Goal: Task Accomplishment & Management: Use online tool/utility

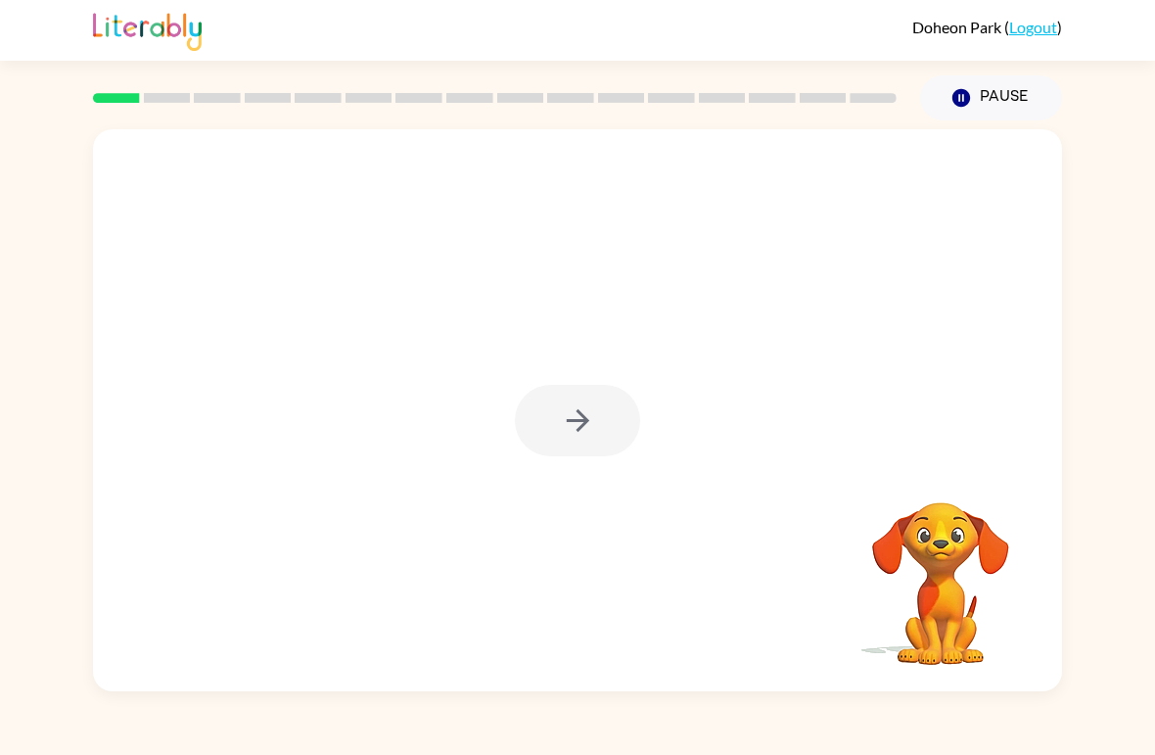
click at [590, 401] on div at bounding box center [577, 420] width 125 height 71
click at [603, 426] on button "button" at bounding box center [577, 420] width 125 height 71
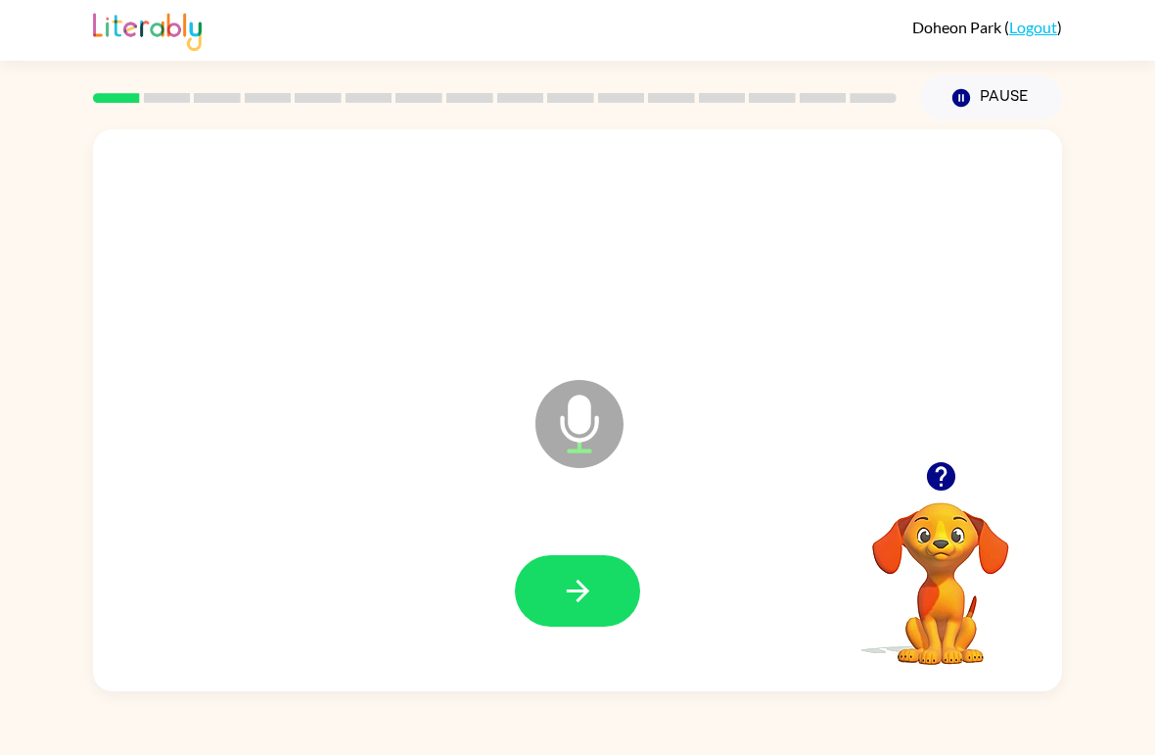
click at [551, 584] on button "button" at bounding box center [577, 590] width 125 height 71
click at [579, 604] on icon "button" at bounding box center [578, 591] width 34 height 34
click at [568, 573] on button "button" at bounding box center [577, 590] width 125 height 71
click at [573, 604] on icon "button" at bounding box center [578, 591] width 34 height 34
click at [561, 604] on icon "button" at bounding box center [578, 591] width 34 height 34
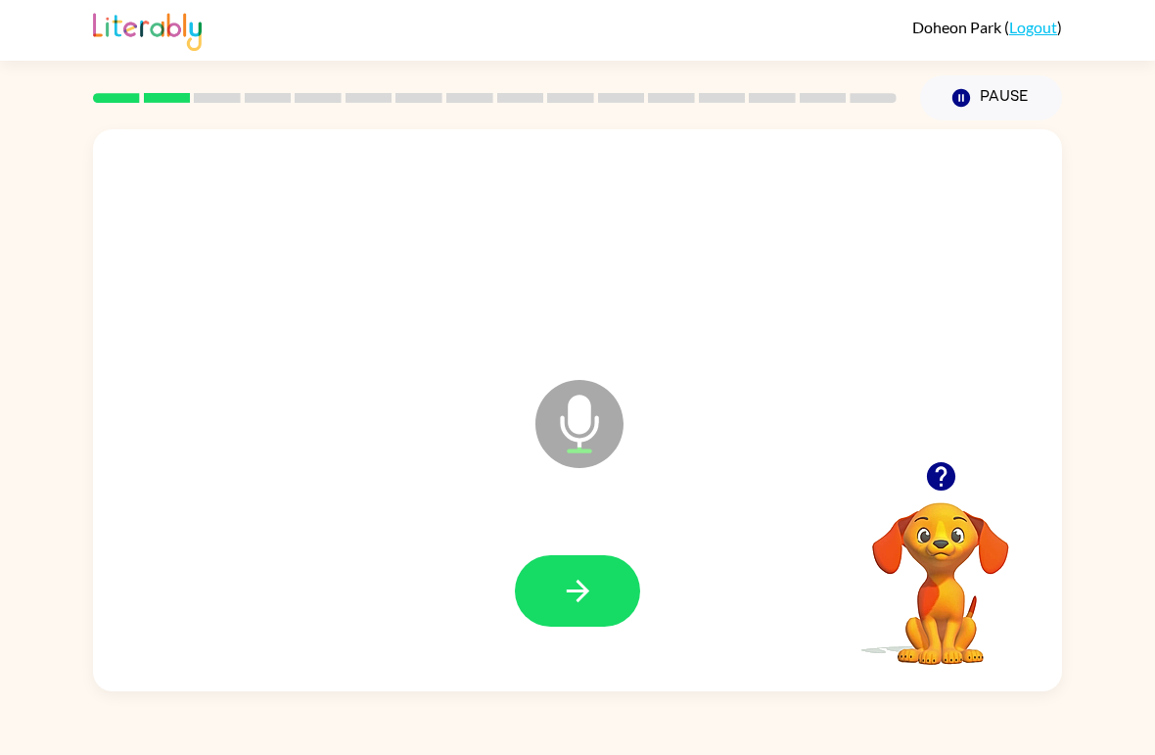
click at [576, 621] on button "button" at bounding box center [577, 590] width 125 height 71
click at [563, 566] on button "button" at bounding box center [577, 590] width 125 height 71
click at [585, 594] on icon "button" at bounding box center [577, 590] width 23 height 23
click at [588, 595] on icon "button" at bounding box center [578, 591] width 34 height 34
click at [582, 588] on icon "button" at bounding box center [577, 590] width 23 height 23
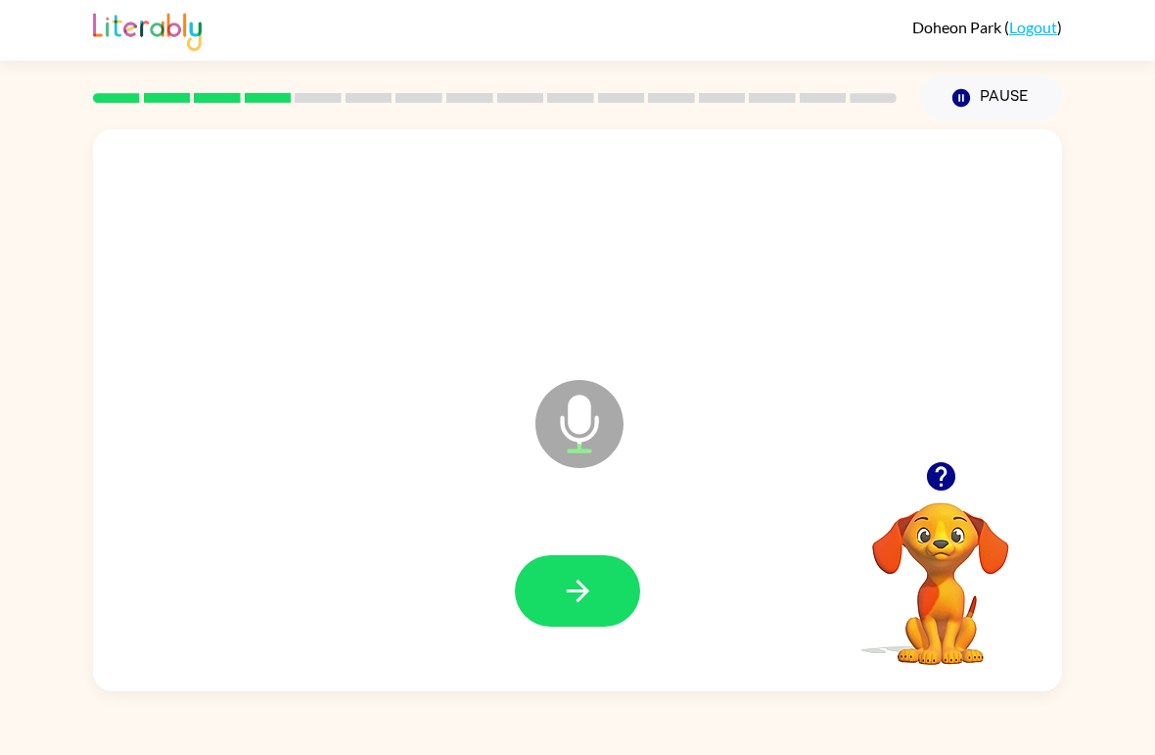
click at [548, 579] on button "button" at bounding box center [577, 590] width 125 height 71
click at [559, 604] on button "button" at bounding box center [577, 590] width 125 height 71
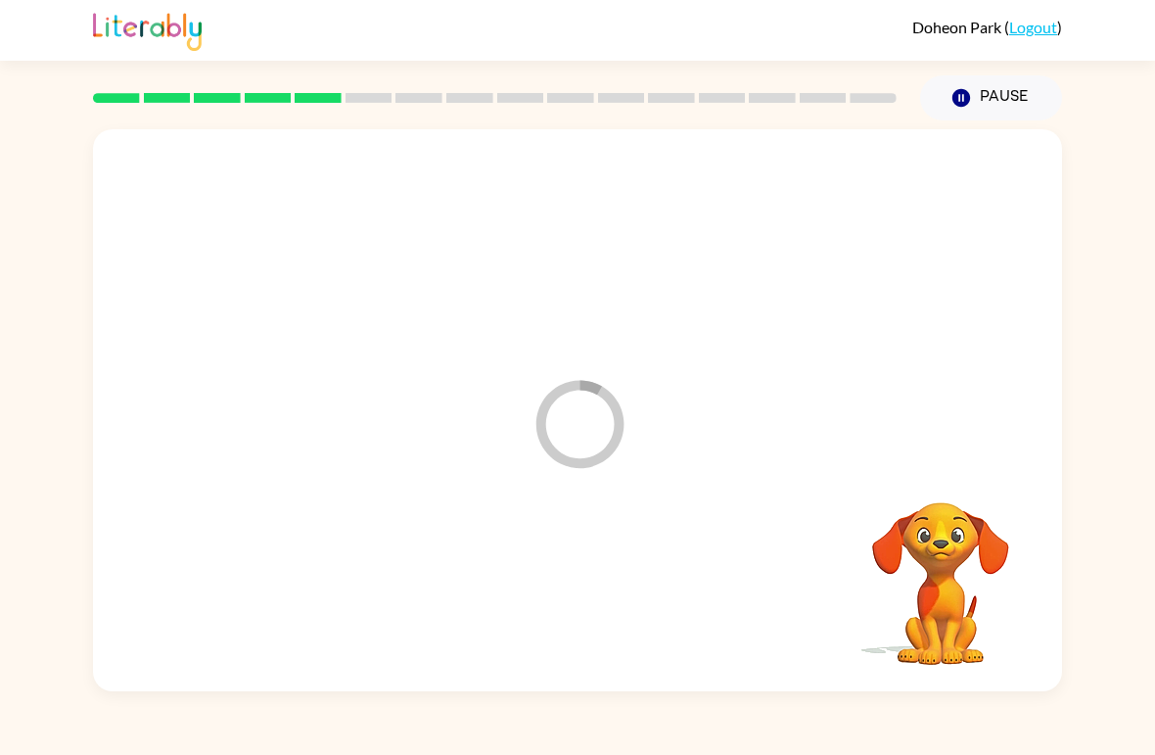
click at [1003, 96] on button "Pause Pause" at bounding box center [991, 97] width 142 height 45
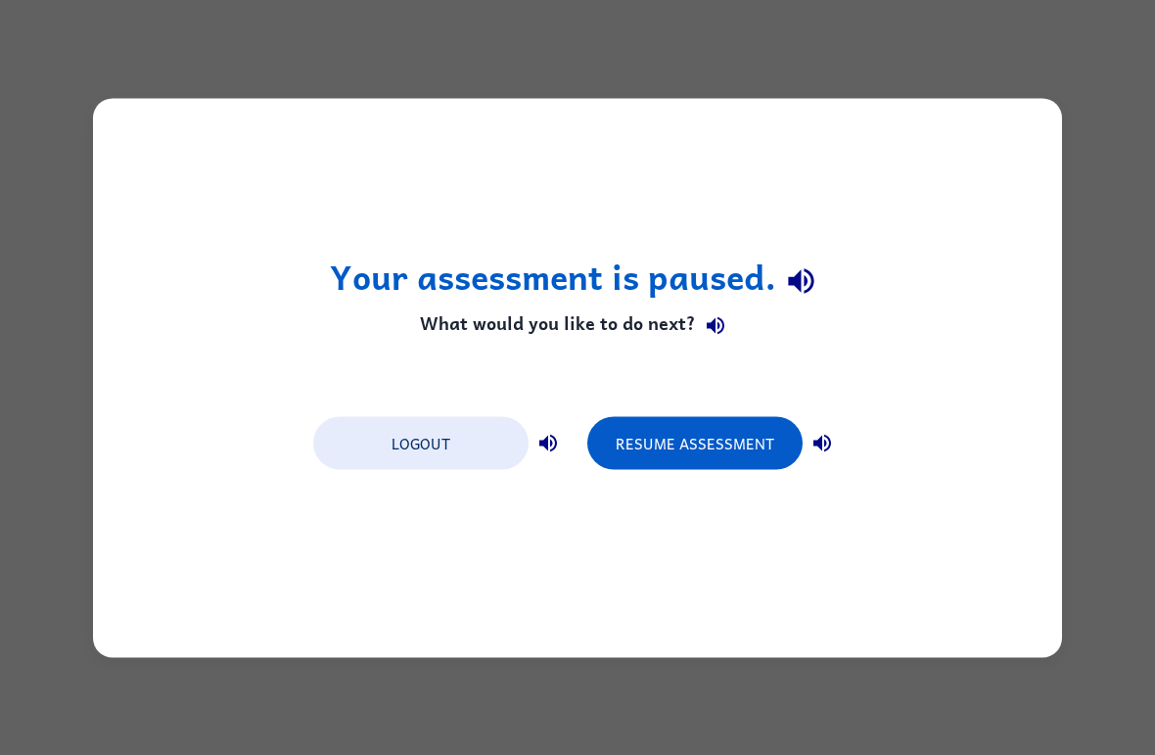
click at [755, 448] on button "Resume Assessment" at bounding box center [694, 442] width 215 height 53
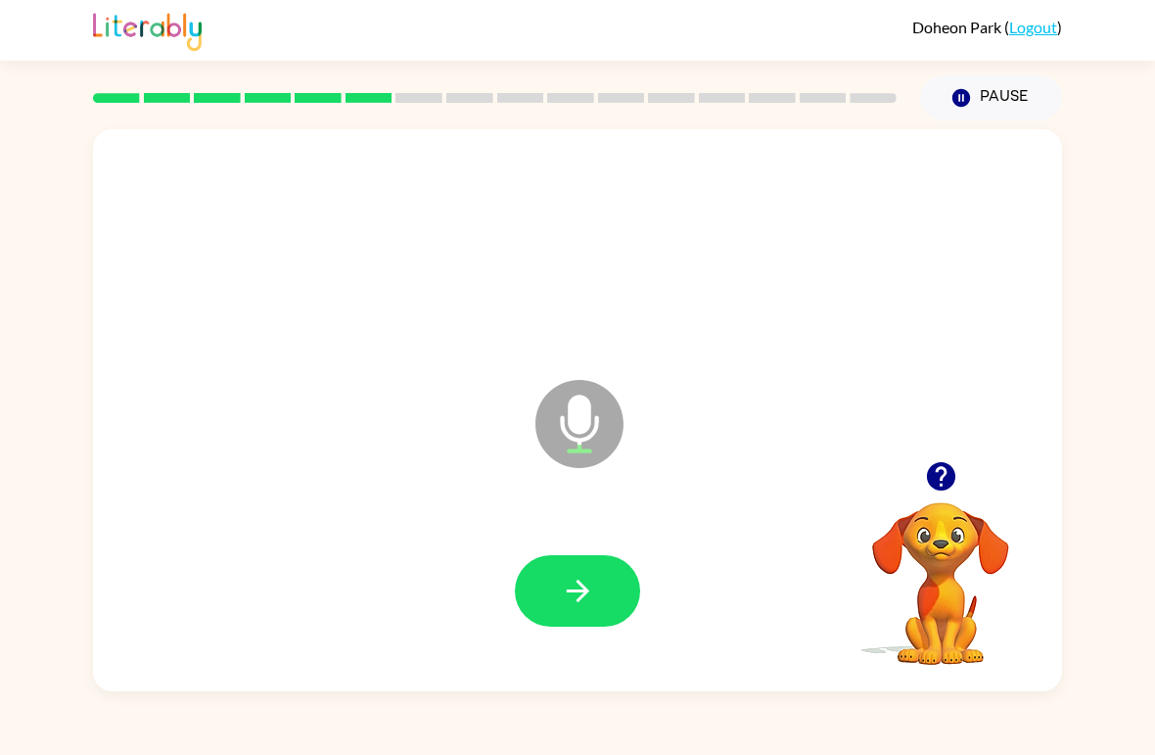
click at [595, 601] on button "button" at bounding box center [577, 590] width 125 height 71
click at [578, 586] on icon "button" at bounding box center [578, 591] width 34 height 34
click at [582, 577] on icon "button" at bounding box center [578, 591] width 34 height 34
click at [557, 587] on button "button" at bounding box center [577, 590] width 125 height 71
click at [608, 604] on button "button" at bounding box center [577, 590] width 125 height 71
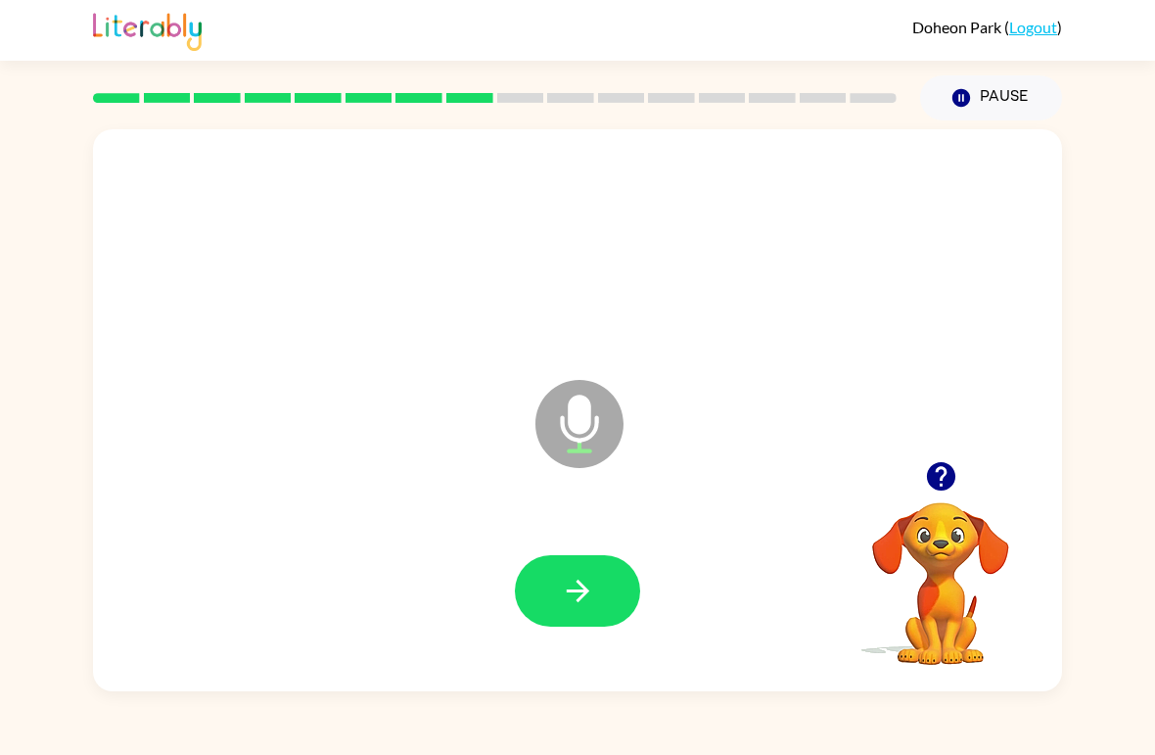
click at [612, 587] on button "button" at bounding box center [577, 590] width 125 height 71
click at [583, 612] on button "button" at bounding box center [577, 590] width 125 height 71
click at [590, 597] on icon "button" at bounding box center [578, 591] width 34 height 34
click at [563, 597] on icon "button" at bounding box center [578, 591] width 34 height 34
click at [580, 592] on icon "button" at bounding box center [577, 590] width 23 height 23
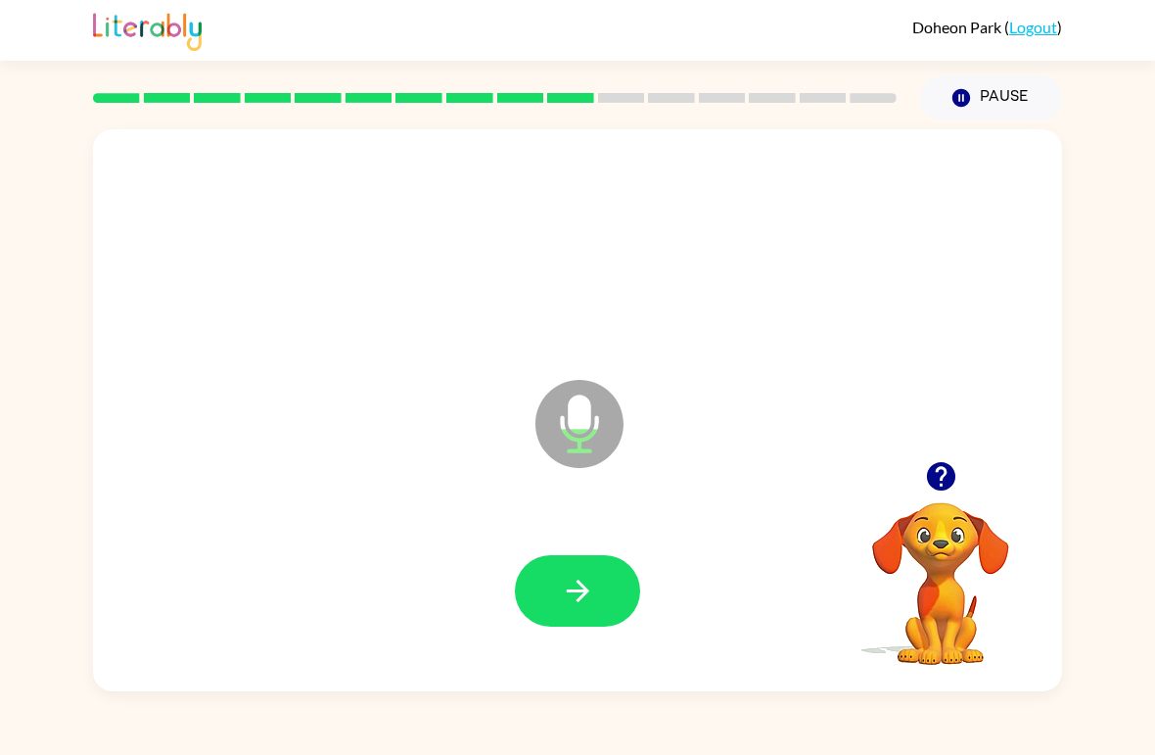
click at [597, 596] on button "button" at bounding box center [577, 590] width 125 height 71
click at [585, 586] on icon "button" at bounding box center [578, 591] width 34 height 34
click at [573, 594] on icon "button" at bounding box center [578, 591] width 34 height 34
click at [576, 589] on icon "button" at bounding box center [578, 591] width 34 height 34
click at [574, 591] on icon "button" at bounding box center [577, 590] width 23 height 23
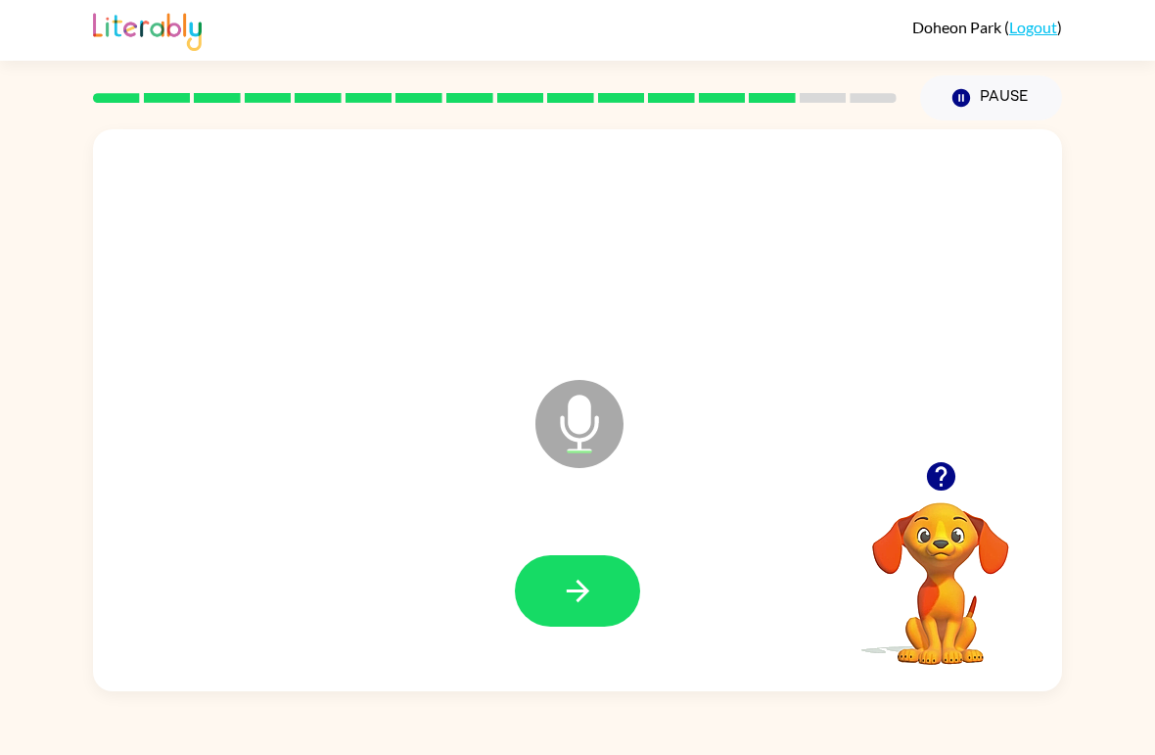
click at [584, 595] on icon "button" at bounding box center [577, 590] width 23 height 23
click at [576, 579] on icon "button" at bounding box center [578, 591] width 34 height 34
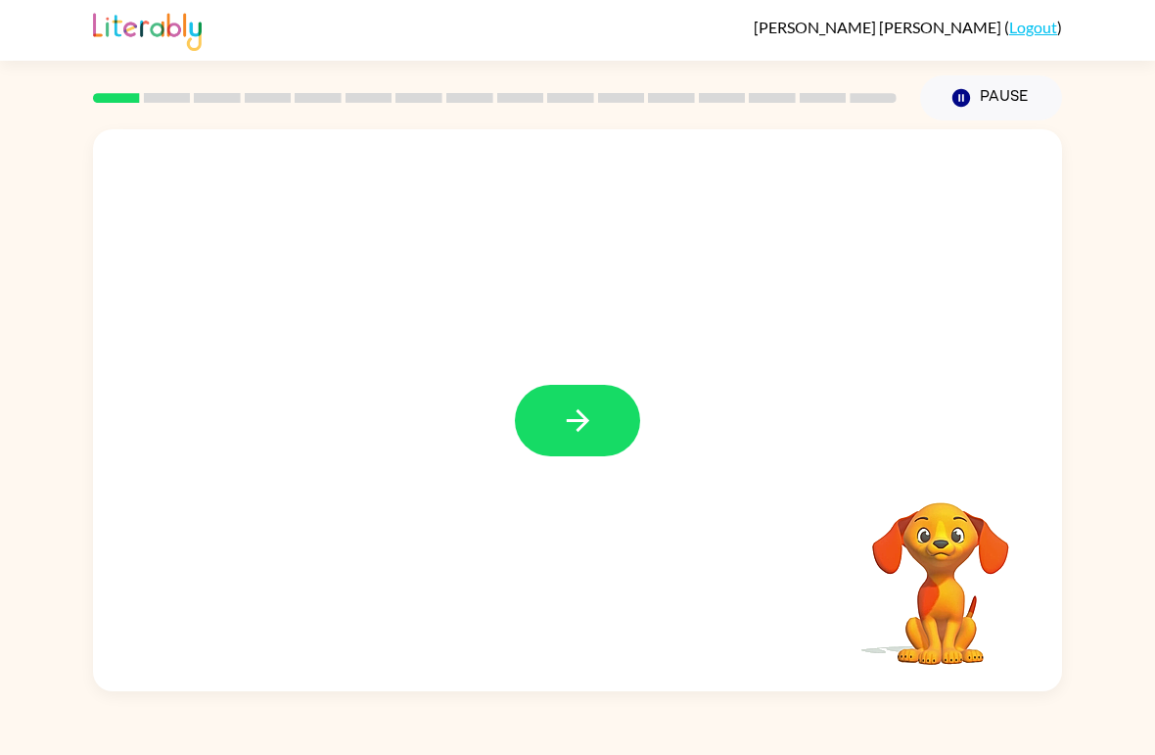
click at [584, 444] on button "button" at bounding box center [577, 420] width 125 height 71
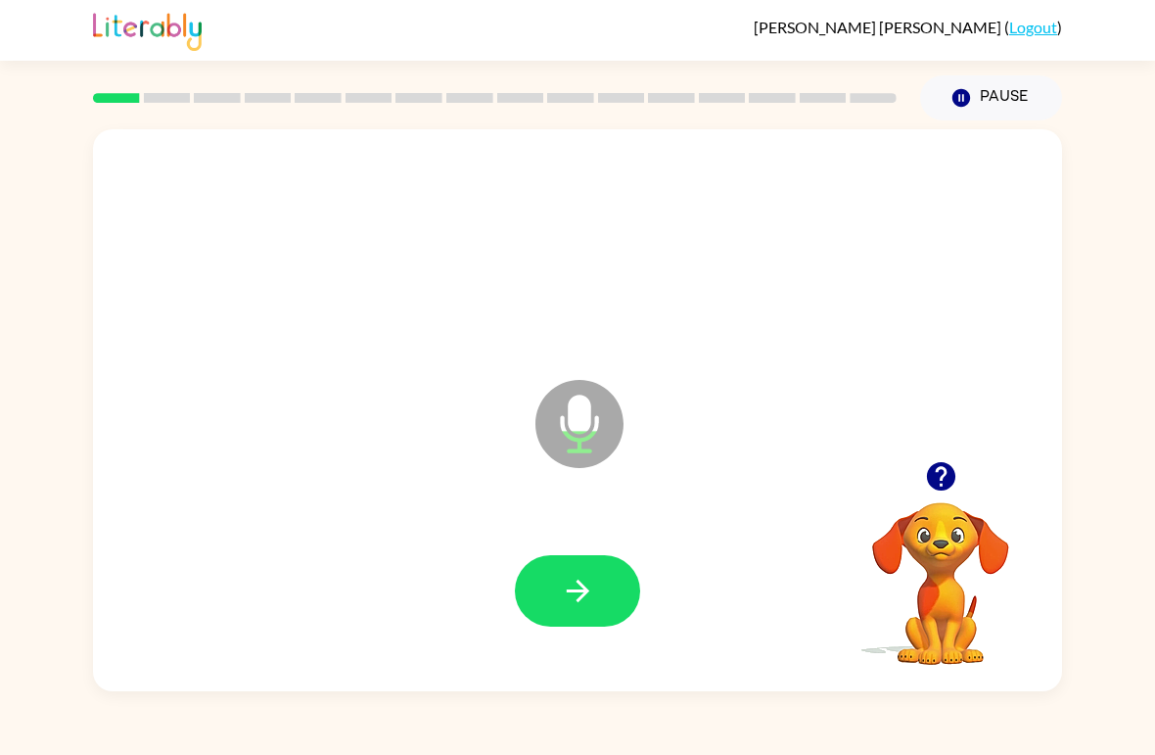
click at [586, 579] on icon "button" at bounding box center [578, 591] width 34 height 34
click at [570, 613] on button "button" at bounding box center [577, 590] width 125 height 71
click at [562, 571] on button "button" at bounding box center [577, 590] width 125 height 71
click at [579, 623] on button "button" at bounding box center [577, 590] width 125 height 71
click at [567, 589] on icon "button" at bounding box center [578, 591] width 34 height 34
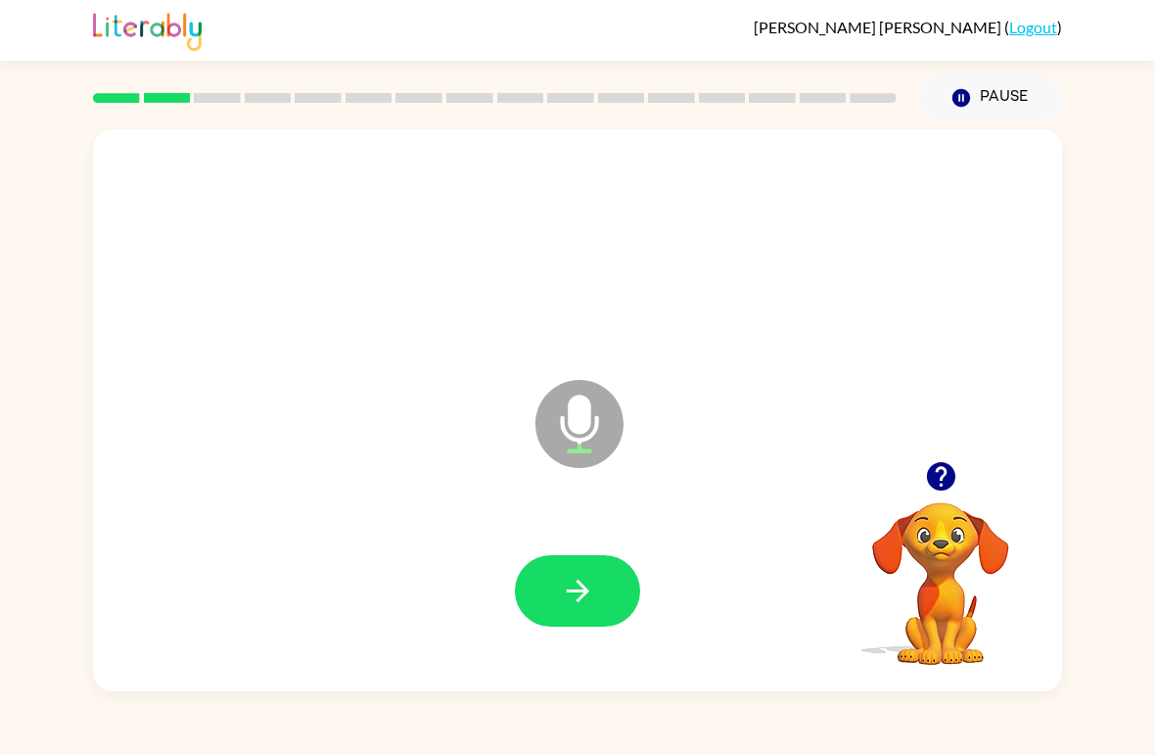
click at [591, 579] on icon "button" at bounding box center [578, 591] width 34 height 34
click at [544, 563] on button "button" at bounding box center [577, 590] width 125 height 71
click at [586, 592] on icon "button" at bounding box center [577, 590] width 23 height 23
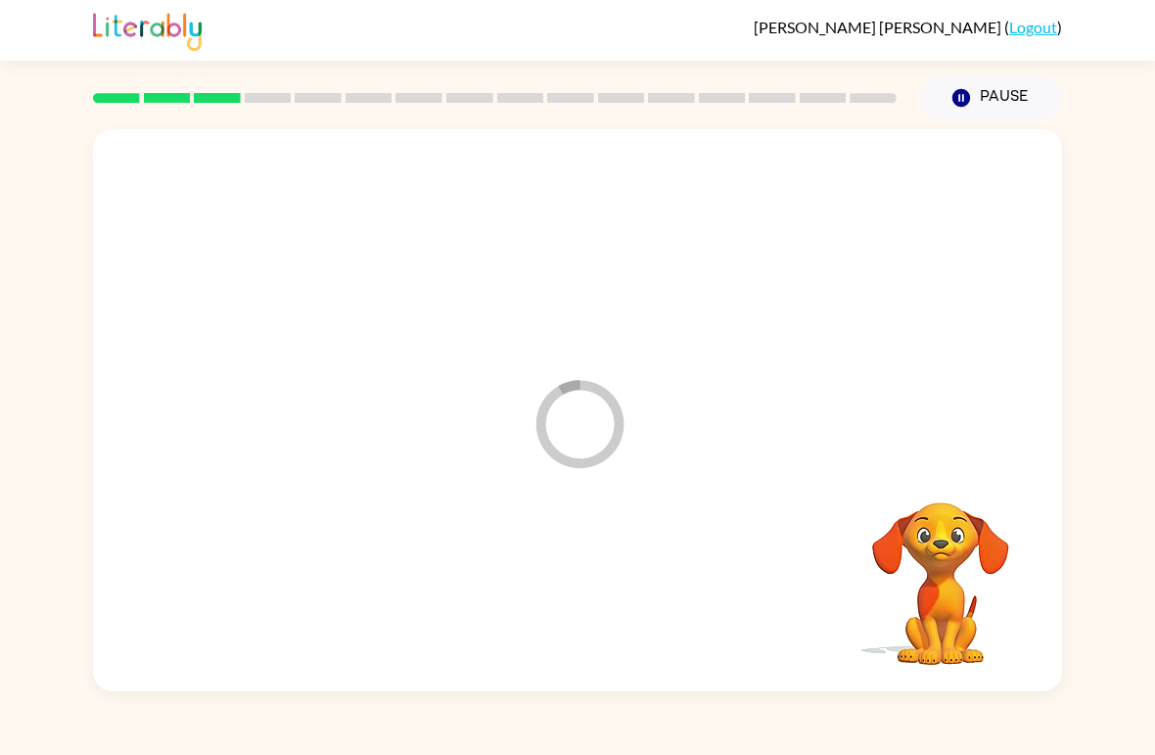
click at [978, 96] on button "Pause Pause" at bounding box center [991, 97] width 142 height 45
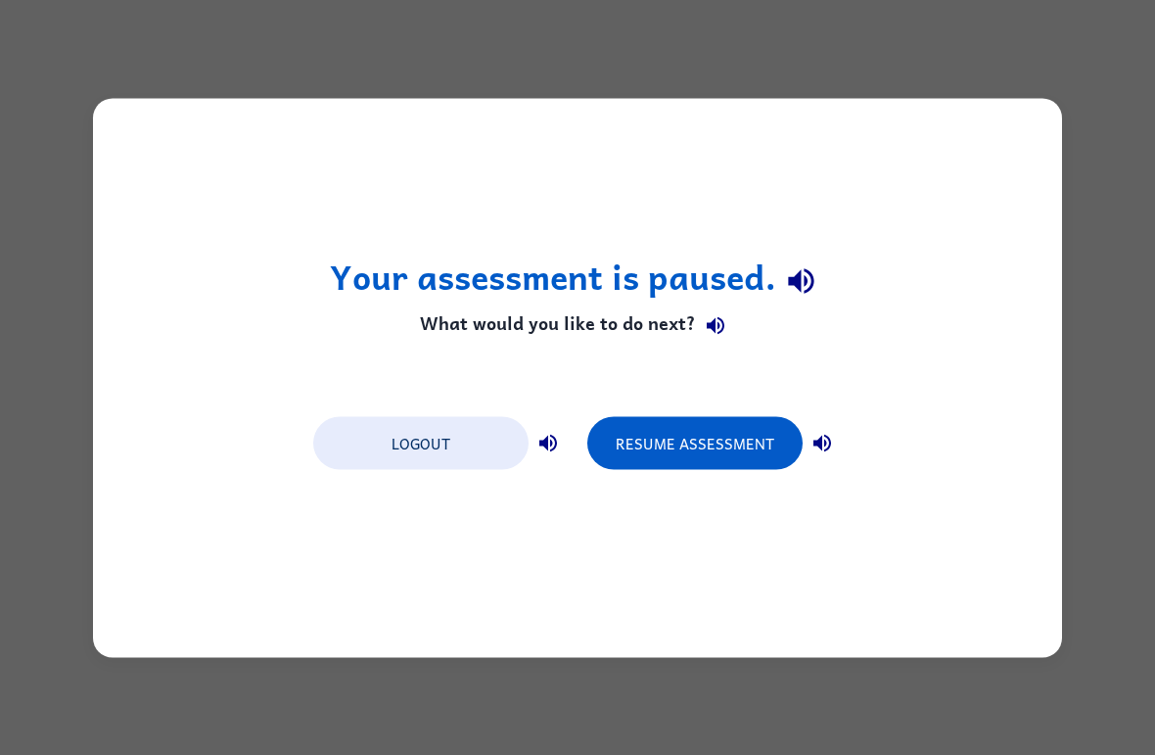
click at [749, 466] on button "Resume Assessment" at bounding box center [694, 442] width 215 height 53
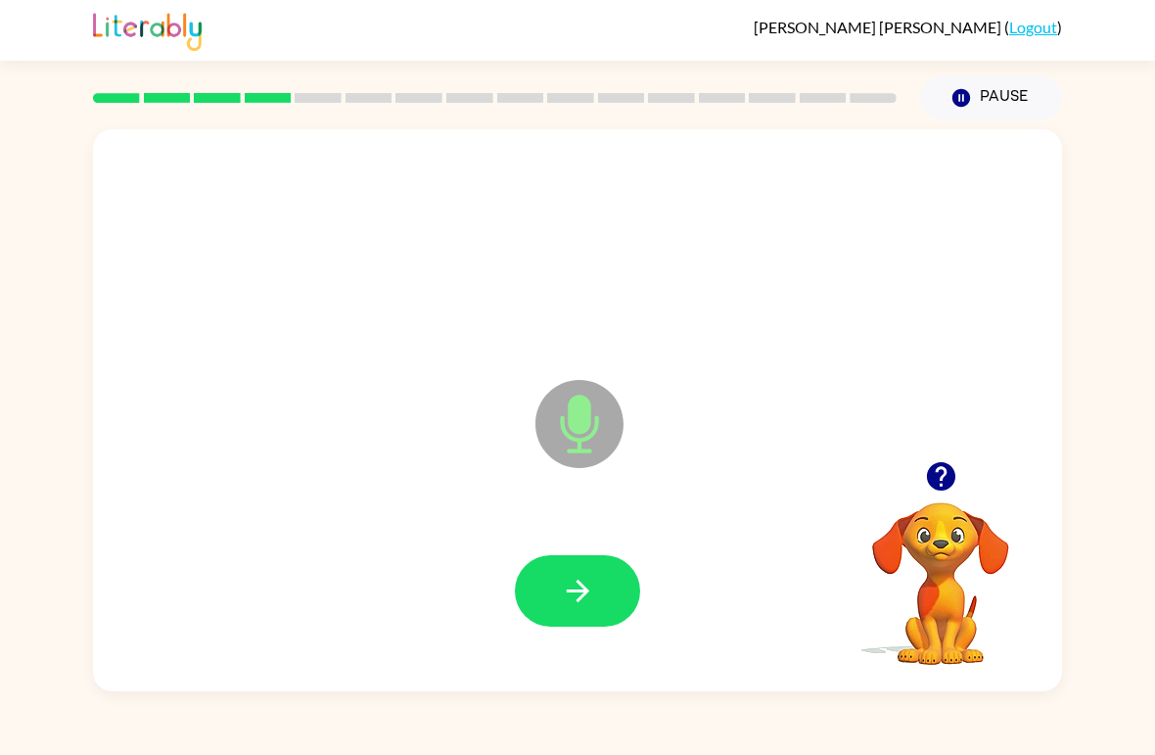
click at [587, 572] on button "button" at bounding box center [577, 590] width 125 height 71
click at [571, 582] on icon "button" at bounding box center [578, 591] width 34 height 34
click at [571, 530] on div at bounding box center [578, 592] width 930 height 162
click at [598, 578] on button "button" at bounding box center [577, 590] width 125 height 71
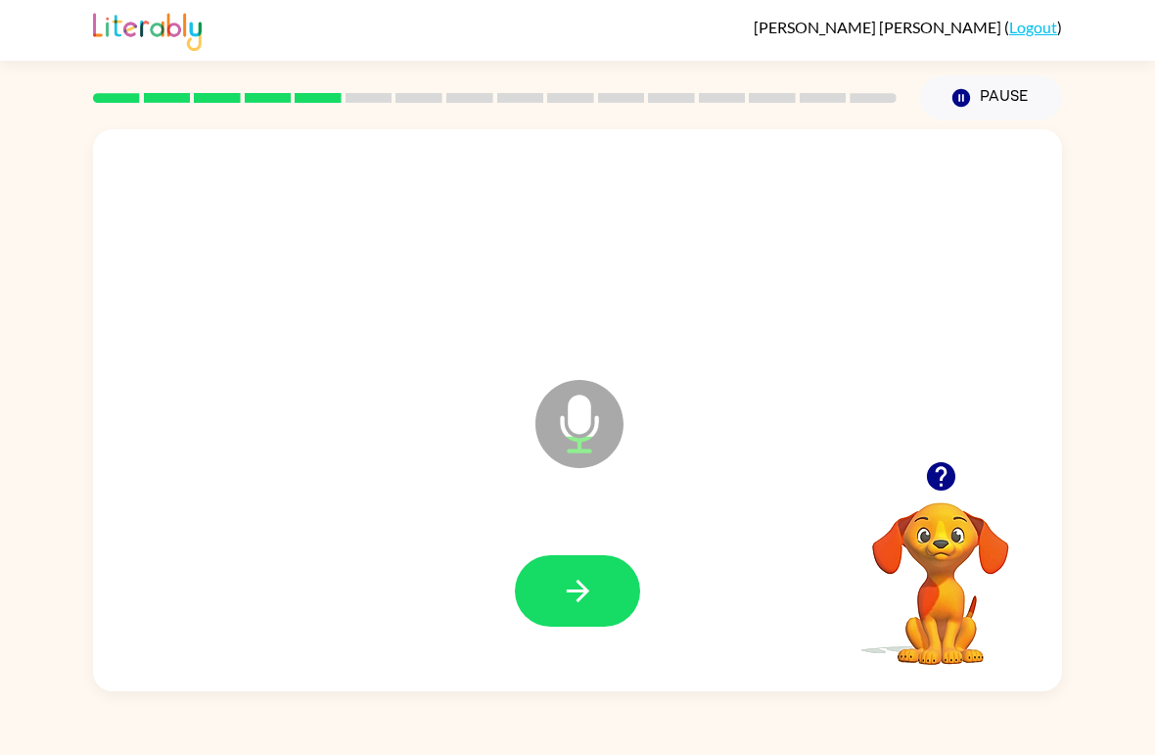
click at [581, 573] on button "button" at bounding box center [577, 590] width 125 height 71
click at [553, 578] on button "button" at bounding box center [577, 590] width 125 height 71
click at [560, 572] on button "button" at bounding box center [577, 590] width 125 height 71
click at [561, 590] on icon "button" at bounding box center [578, 591] width 34 height 34
click at [573, 596] on icon "button" at bounding box center [578, 591] width 34 height 34
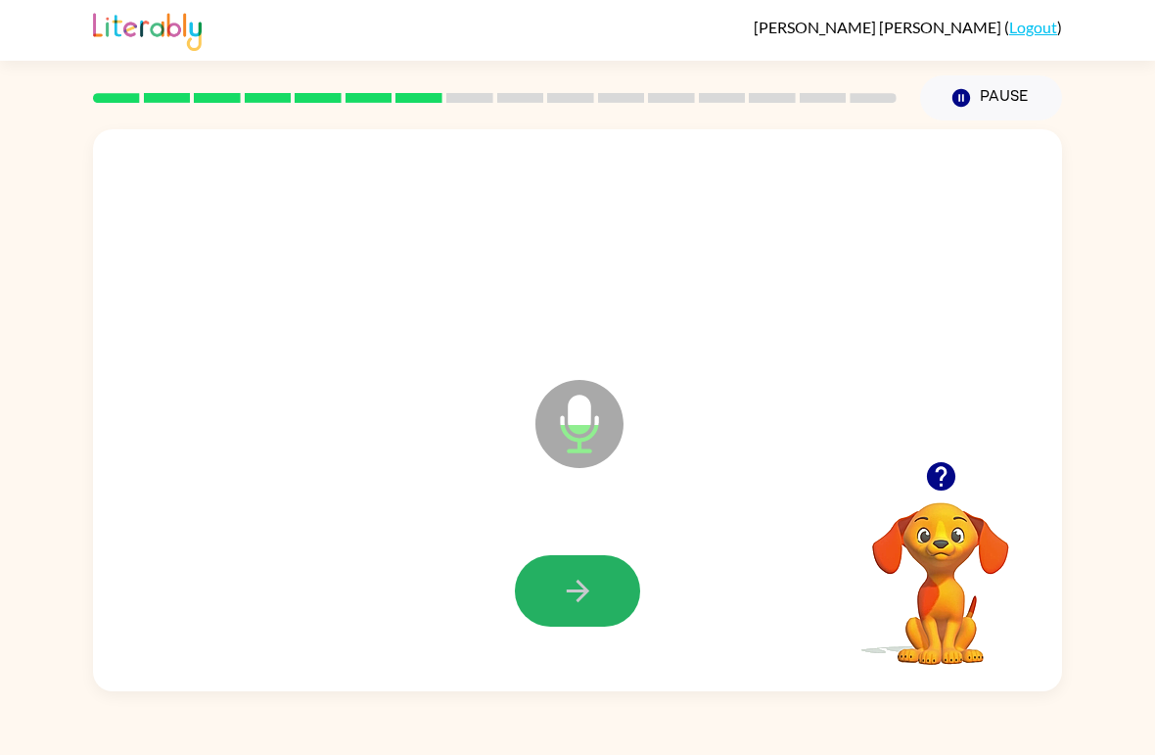
click at [574, 584] on icon "button" at bounding box center [578, 591] width 34 height 34
click at [579, 594] on icon "button" at bounding box center [578, 591] width 34 height 34
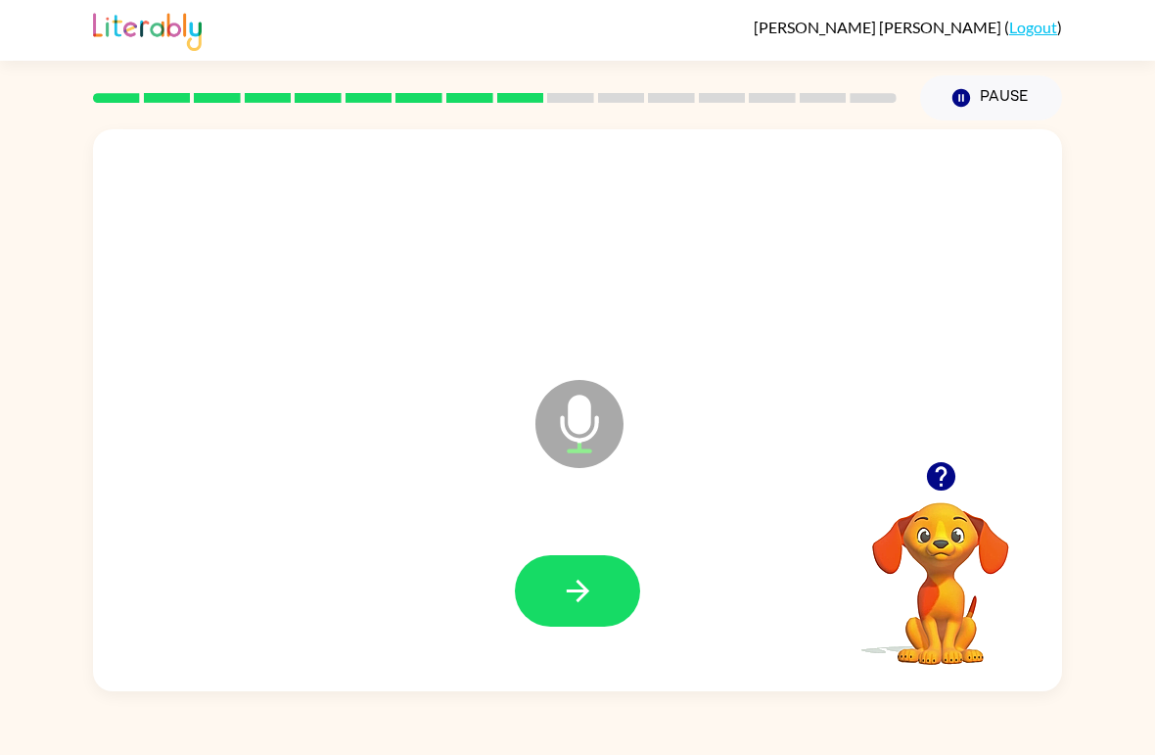
click at [578, 583] on icon "button" at bounding box center [577, 590] width 23 height 23
click at [546, 561] on button "button" at bounding box center [577, 590] width 125 height 71
click at [567, 596] on icon "button" at bounding box center [578, 591] width 34 height 34
click at [559, 563] on button "button" at bounding box center [577, 590] width 125 height 71
click at [565, 574] on button "button" at bounding box center [577, 590] width 125 height 71
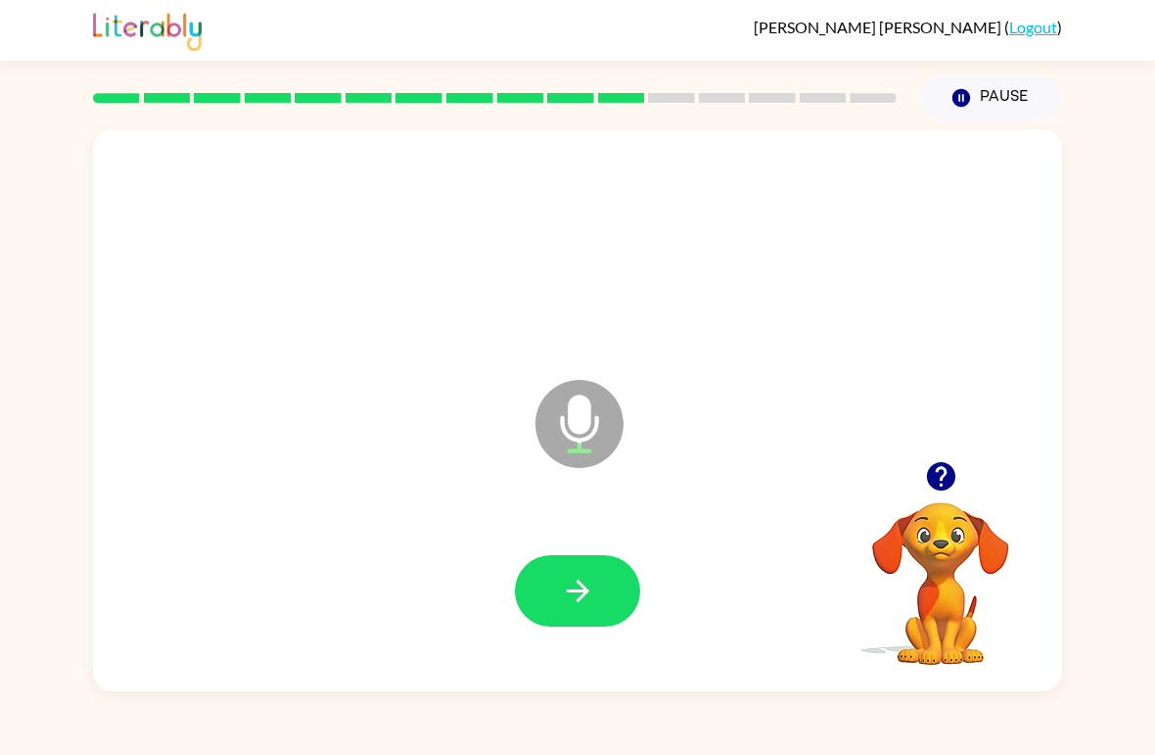
click at [580, 584] on icon "button" at bounding box center [577, 590] width 23 height 23
click at [577, 589] on icon "button" at bounding box center [578, 591] width 34 height 34
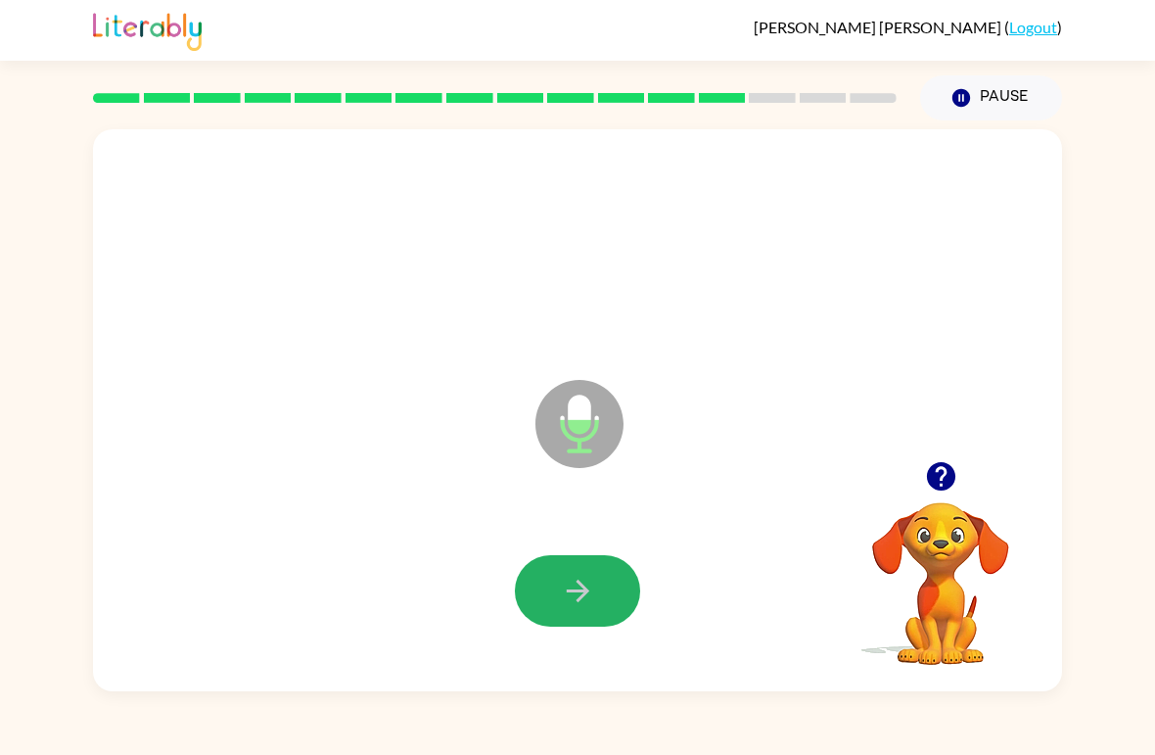
click at [571, 596] on icon "button" at bounding box center [578, 591] width 34 height 34
click at [573, 583] on icon "button" at bounding box center [578, 591] width 34 height 34
click at [582, 605] on icon "button" at bounding box center [578, 591] width 34 height 34
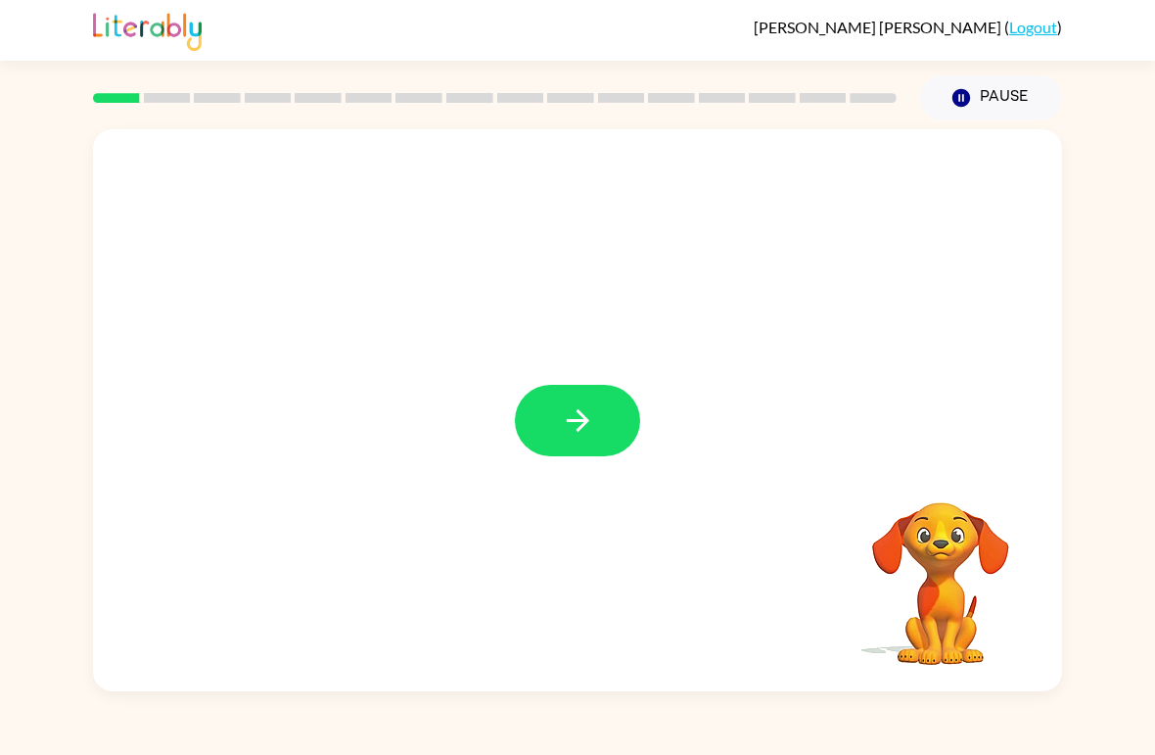
click at [556, 385] on button "button" at bounding box center [577, 420] width 125 height 71
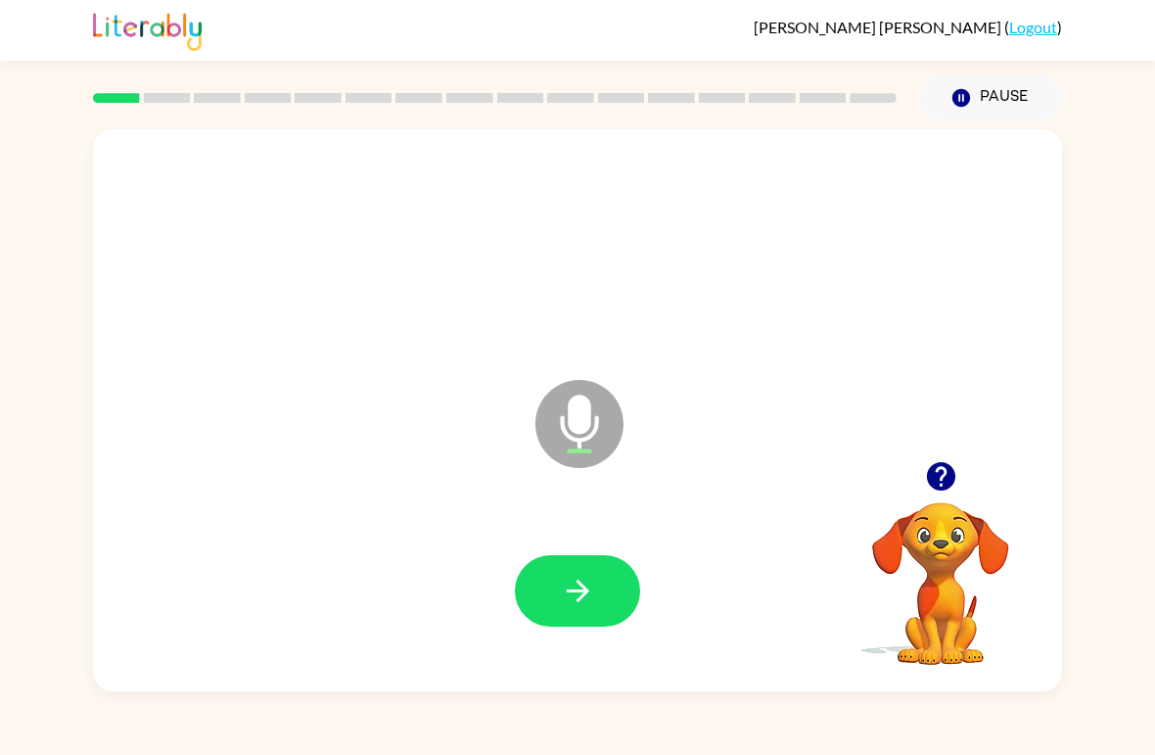
click at [577, 587] on icon "button" at bounding box center [578, 591] width 34 height 34
click at [582, 614] on button "button" at bounding box center [577, 590] width 125 height 71
click at [544, 607] on button "button" at bounding box center [577, 590] width 125 height 71
click at [594, 584] on icon "button" at bounding box center [578, 591] width 34 height 34
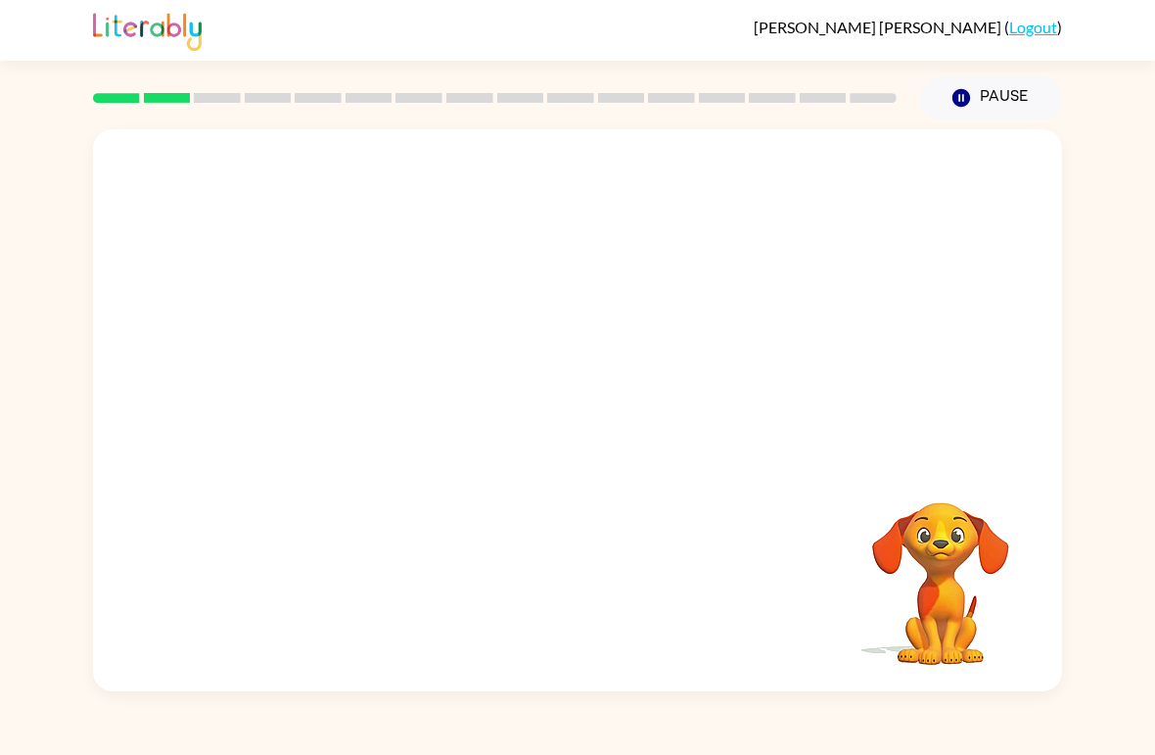
click at [991, 105] on button "Pause Pause" at bounding box center [991, 97] width 142 height 45
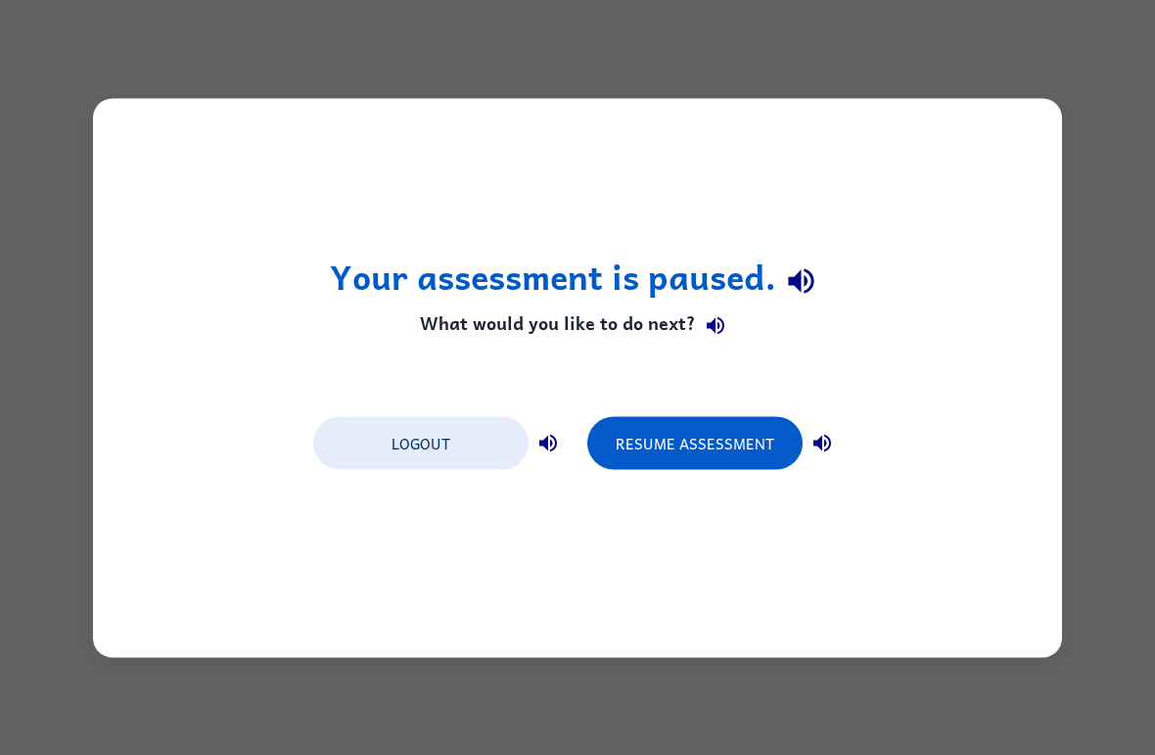
click at [726, 316] on button "button" at bounding box center [715, 325] width 39 height 39
click at [796, 276] on icon "button" at bounding box center [800, 281] width 25 height 25
click at [690, 446] on button "Resume Assessment" at bounding box center [694, 442] width 215 height 53
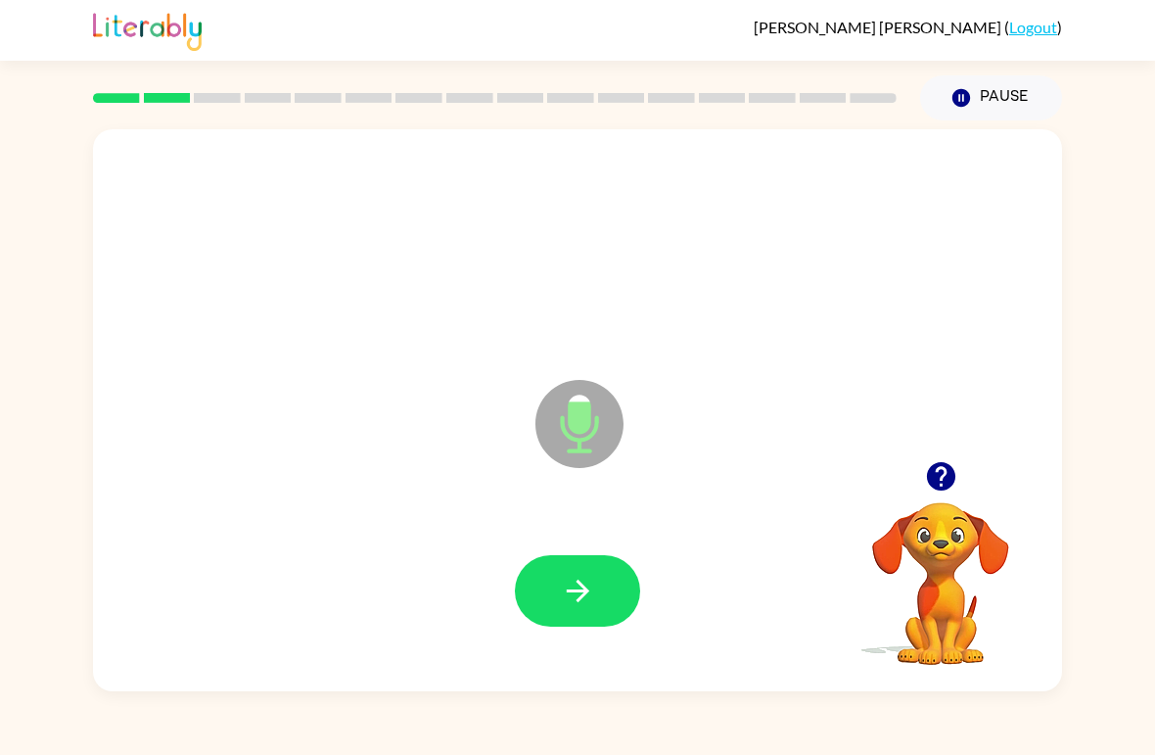
click at [568, 580] on icon "button" at bounding box center [578, 591] width 34 height 34
click at [588, 581] on icon "button" at bounding box center [578, 591] width 34 height 34
click at [577, 620] on button "button" at bounding box center [577, 590] width 125 height 71
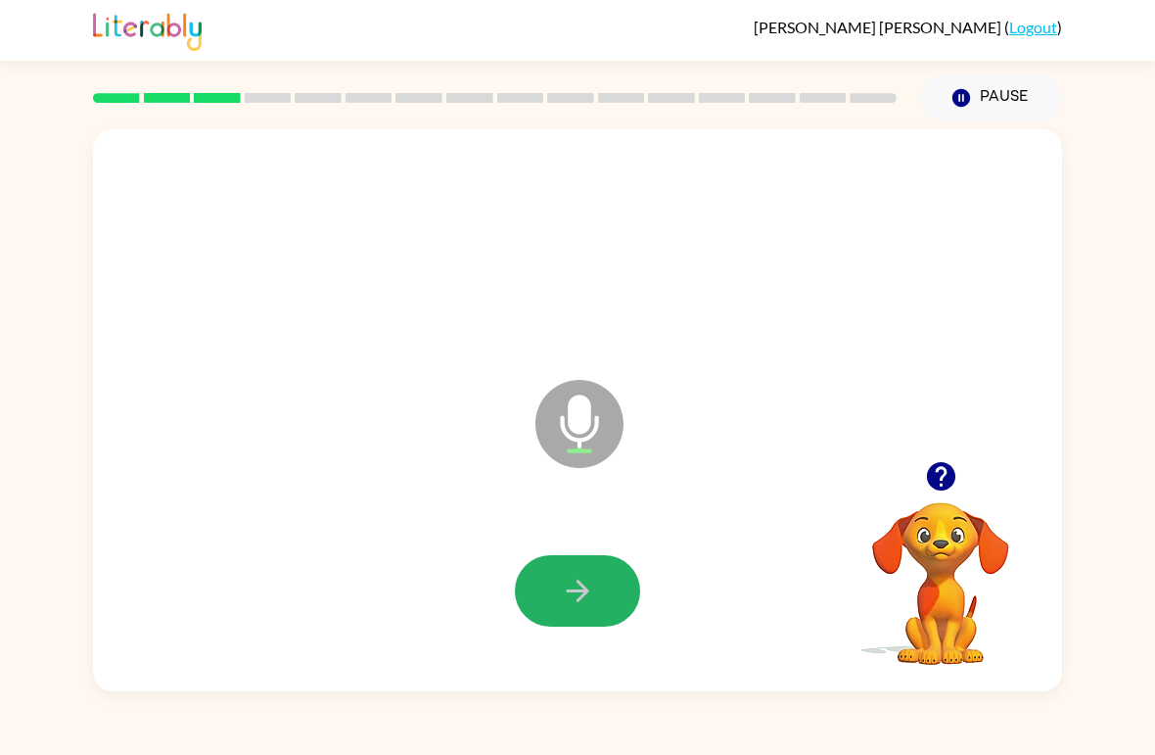
click at [592, 565] on button "button" at bounding box center [577, 590] width 125 height 71
click at [556, 594] on button "button" at bounding box center [577, 590] width 125 height 71
click at [584, 601] on icon "button" at bounding box center [578, 591] width 34 height 34
click at [570, 580] on icon "button" at bounding box center [578, 591] width 34 height 34
click at [556, 596] on button "button" at bounding box center [577, 590] width 125 height 71
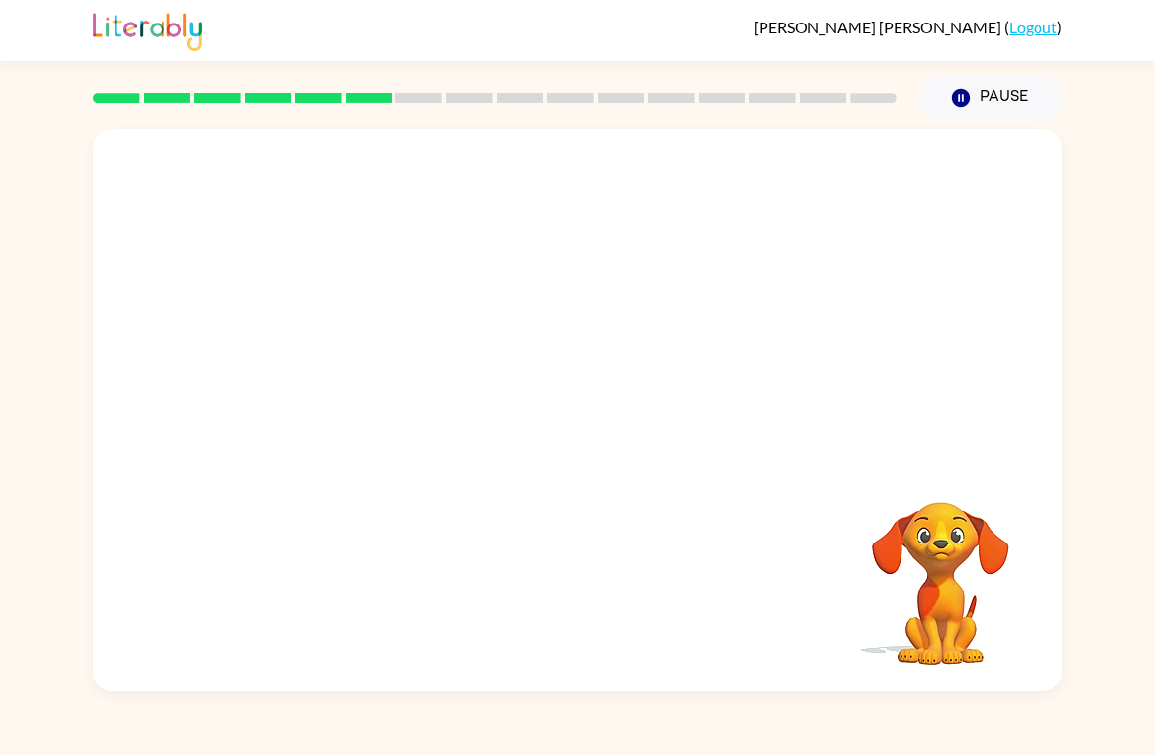
click at [989, 98] on button "Pause Pause" at bounding box center [991, 97] width 142 height 45
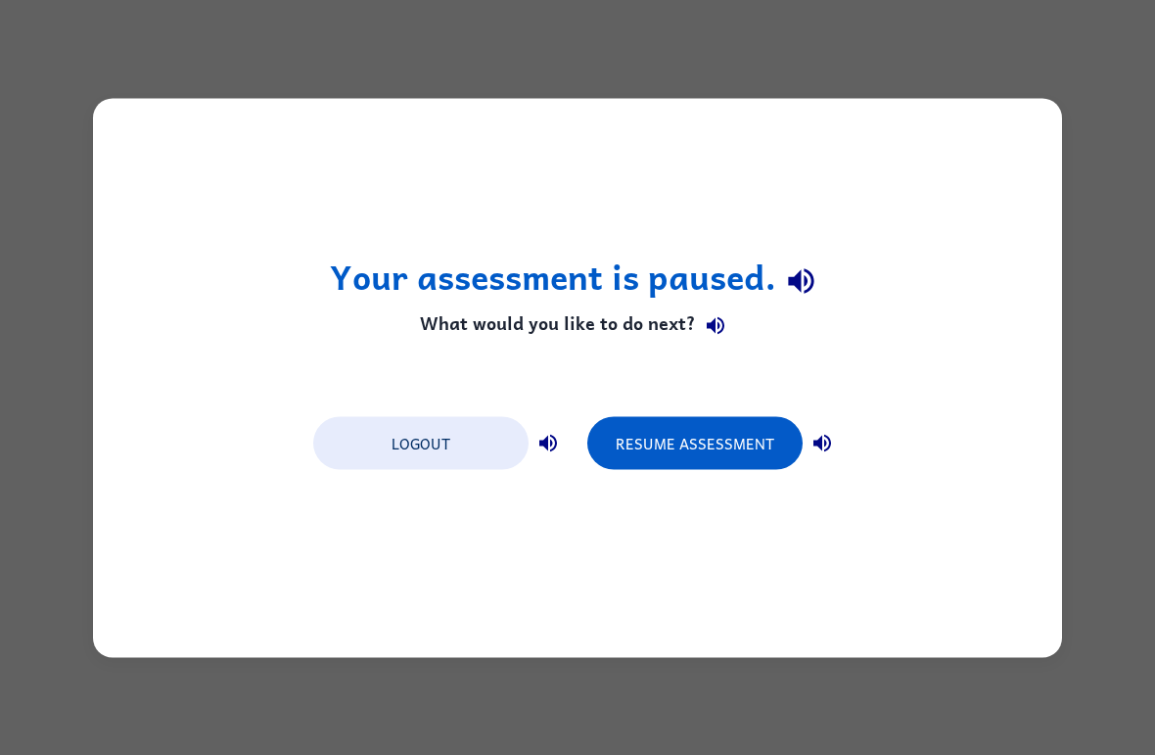
click at [718, 456] on button "Resume Assessment" at bounding box center [694, 442] width 215 height 53
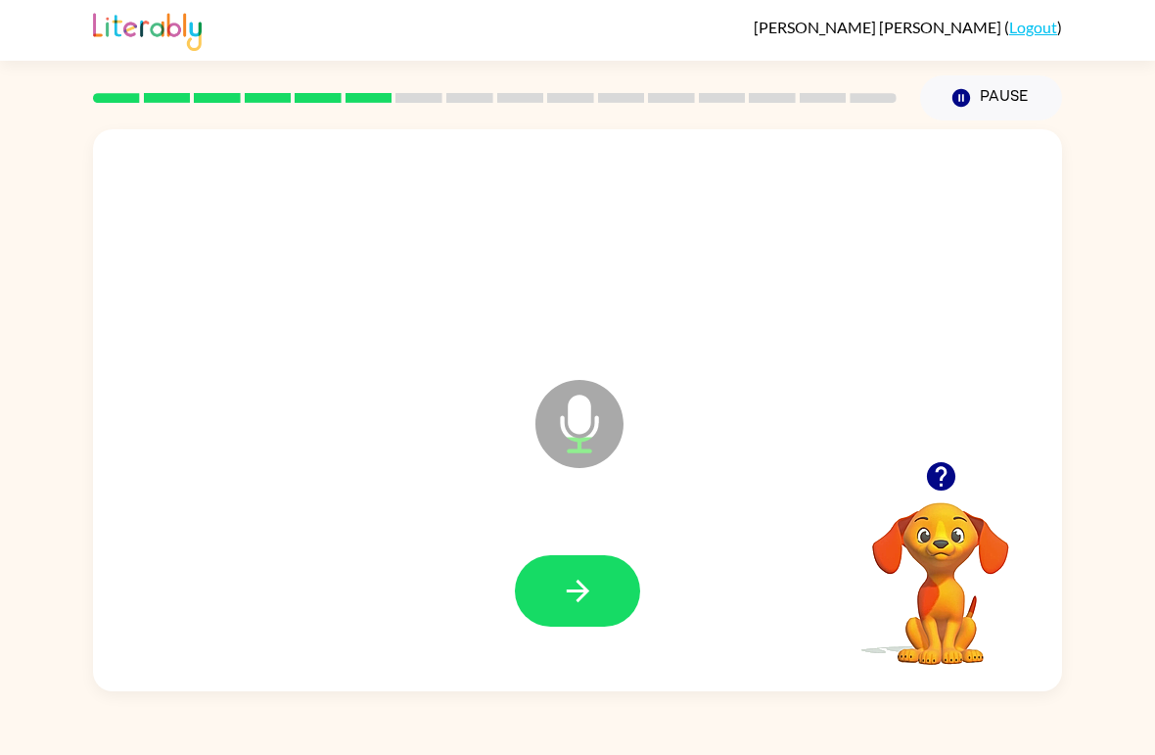
click at [561, 594] on icon "button" at bounding box center [578, 591] width 34 height 34
click at [552, 595] on button "button" at bounding box center [577, 590] width 125 height 71
click at [591, 568] on button "button" at bounding box center [577, 590] width 125 height 71
click at [565, 582] on icon "button" at bounding box center [578, 591] width 34 height 34
click at [584, 604] on icon "button" at bounding box center [578, 591] width 34 height 34
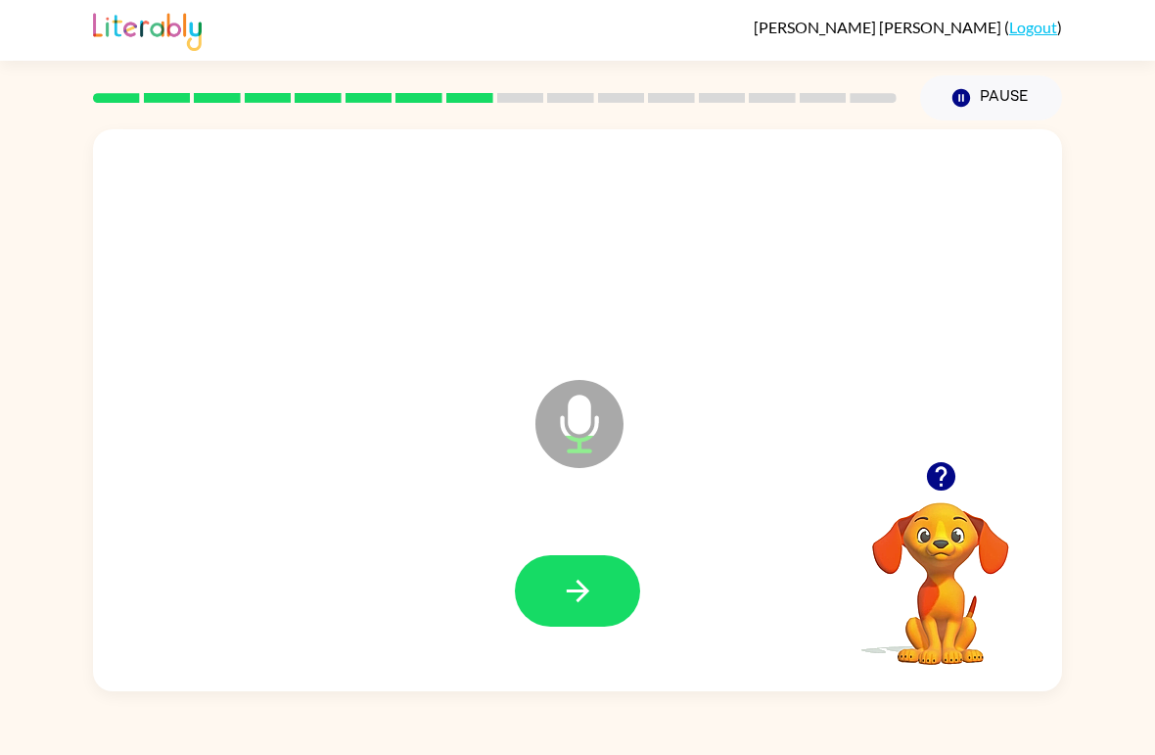
click at [594, 613] on button "button" at bounding box center [577, 590] width 125 height 71
click at [573, 602] on icon "button" at bounding box center [578, 591] width 34 height 34
click at [572, 588] on icon "button" at bounding box center [578, 591] width 34 height 34
click at [579, 595] on icon "button" at bounding box center [578, 591] width 34 height 34
click at [584, 585] on icon "button" at bounding box center [578, 591] width 34 height 34
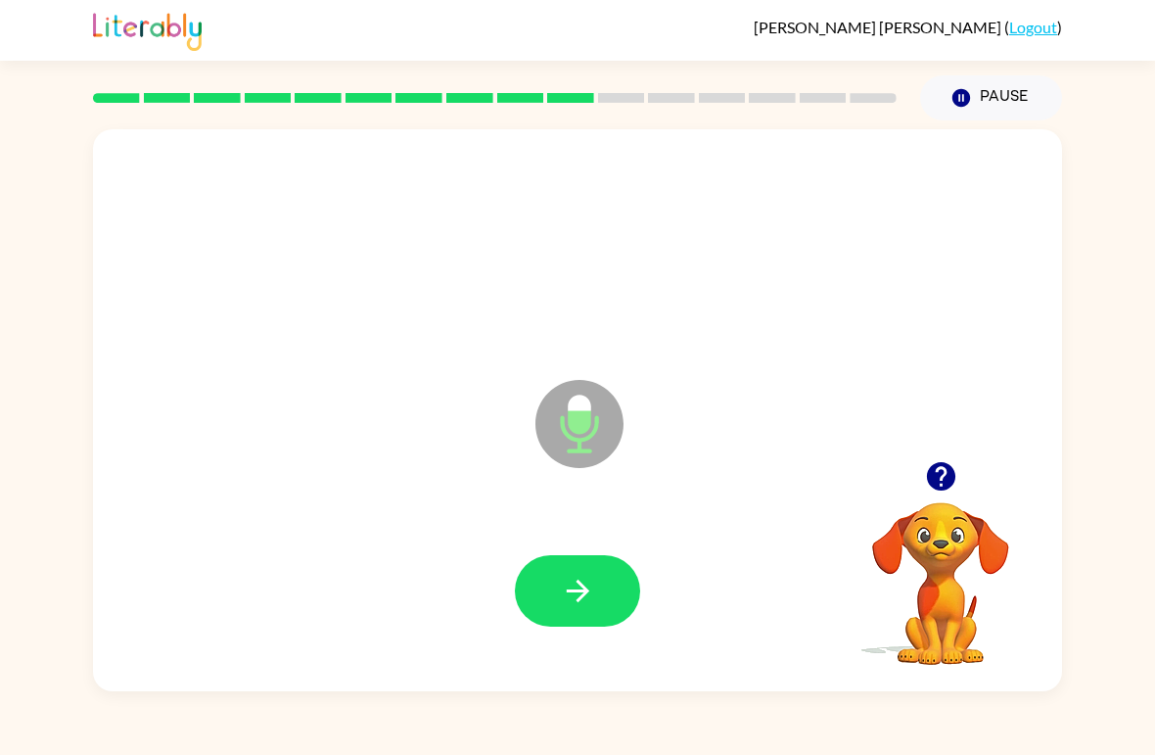
click at [580, 585] on icon "button" at bounding box center [577, 590] width 23 height 23
click at [565, 586] on icon "button" at bounding box center [578, 591] width 34 height 34
click at [579, 593] on icon "button" at bounding box center [577, 590] width 23 height 23
click at [563, 599] on icon "button" at bounding box center [578, 591] width 34 height 34
click at [589, 596] on icon "button" at bounding box center [578, 591] width 34 height 34
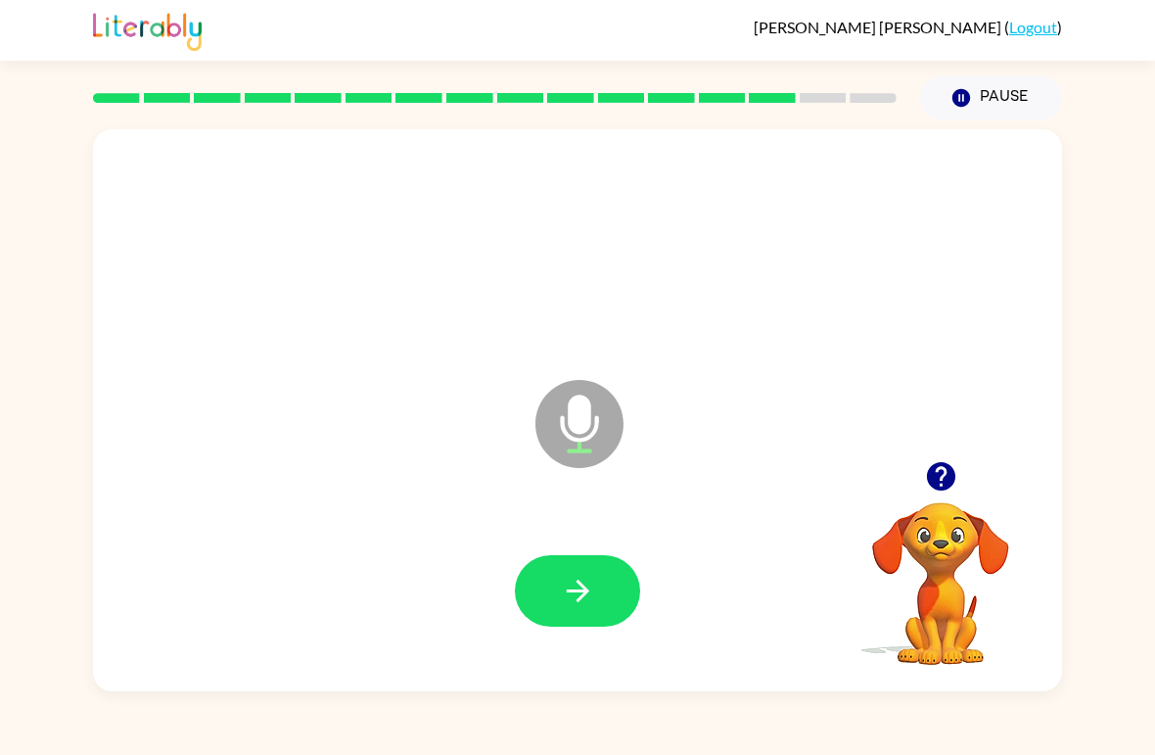
click at [575, 588] on icon "button" at bounding box center [578, 591] width 34 height 34
click at [567, 589] on icon "button" at bounding box center [578, 591] width 34 height 34
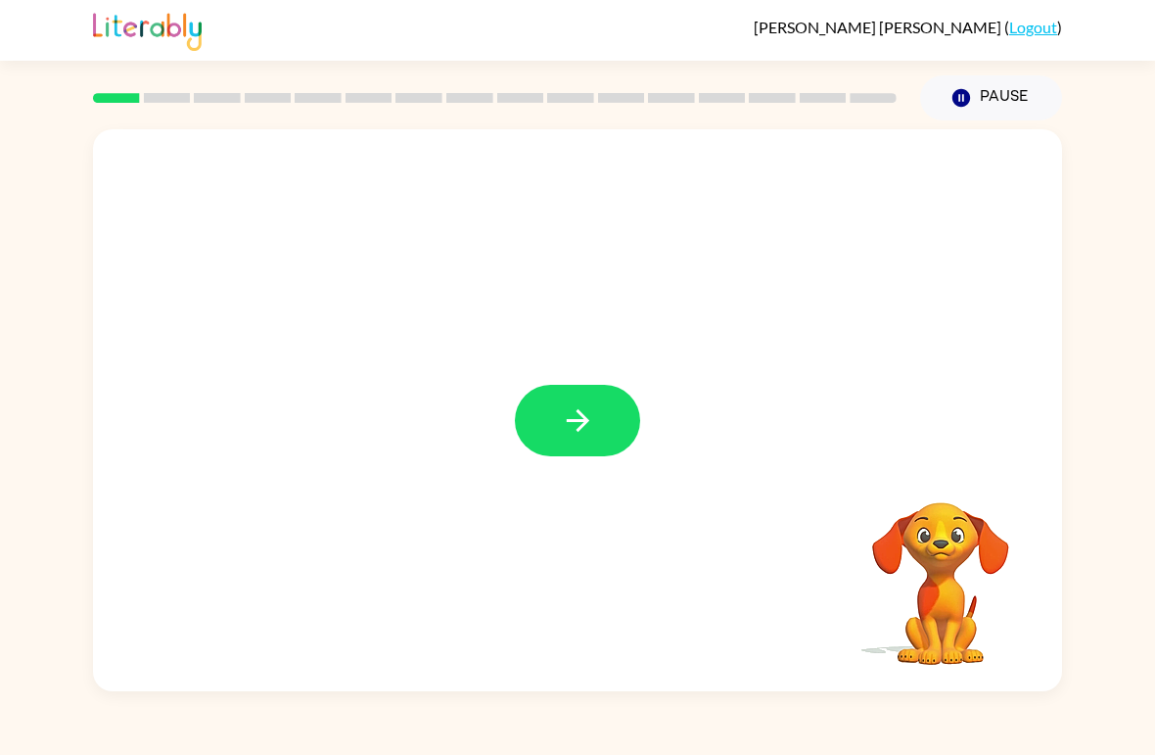
click at [591, 405] on icon "button" at bounding box center [578, 420] width 34 height 34
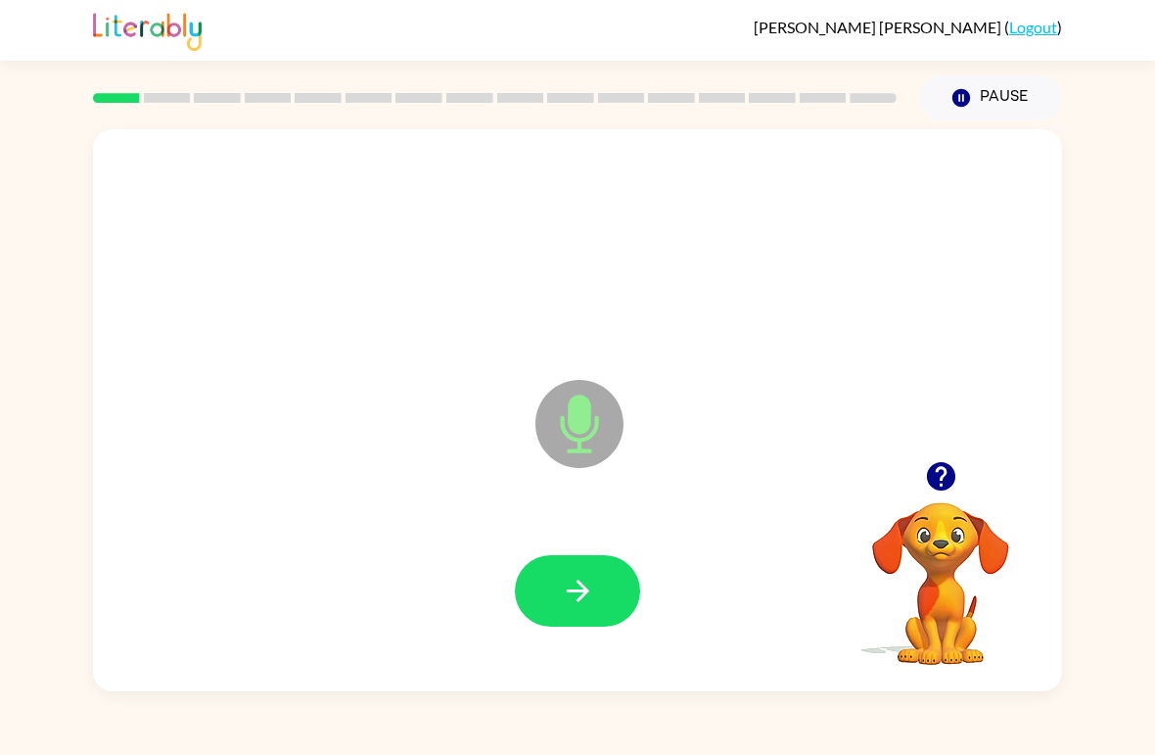
click at [579, 601] on icon "button" at bounding box center [577, 590] width 23 height 23
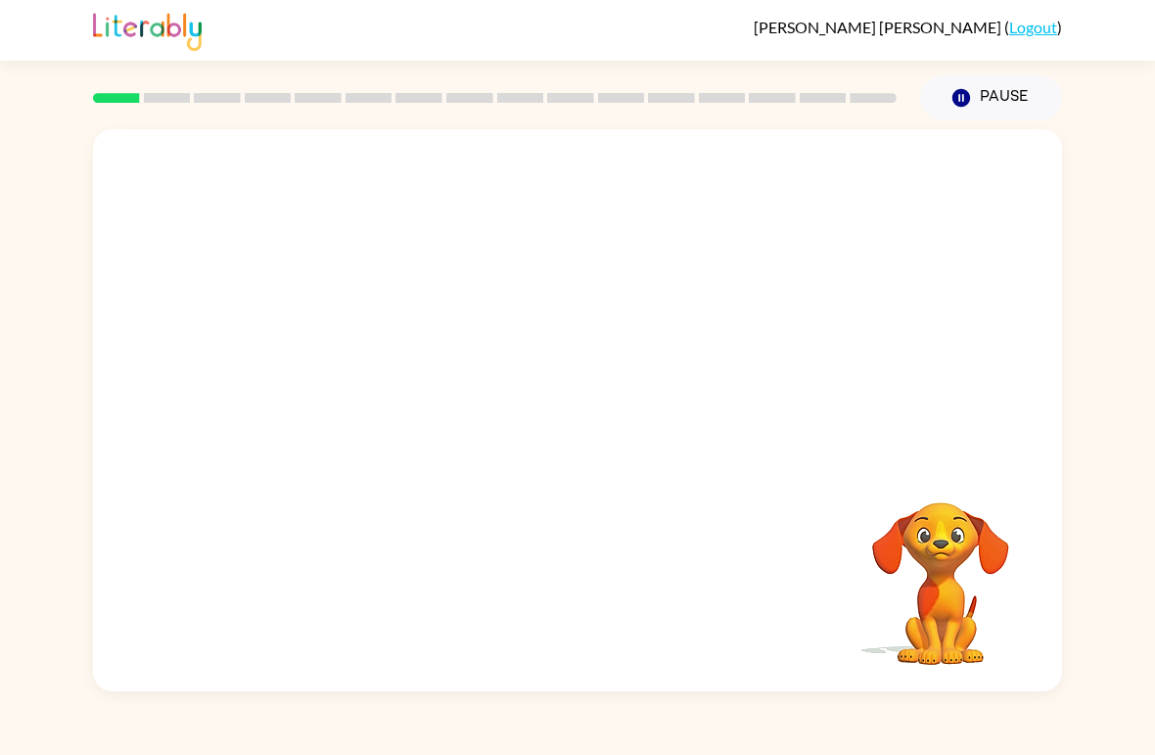
click at [998, 98] on button "Pause Pause" at bounding box center [991, 97] width 142 height 45
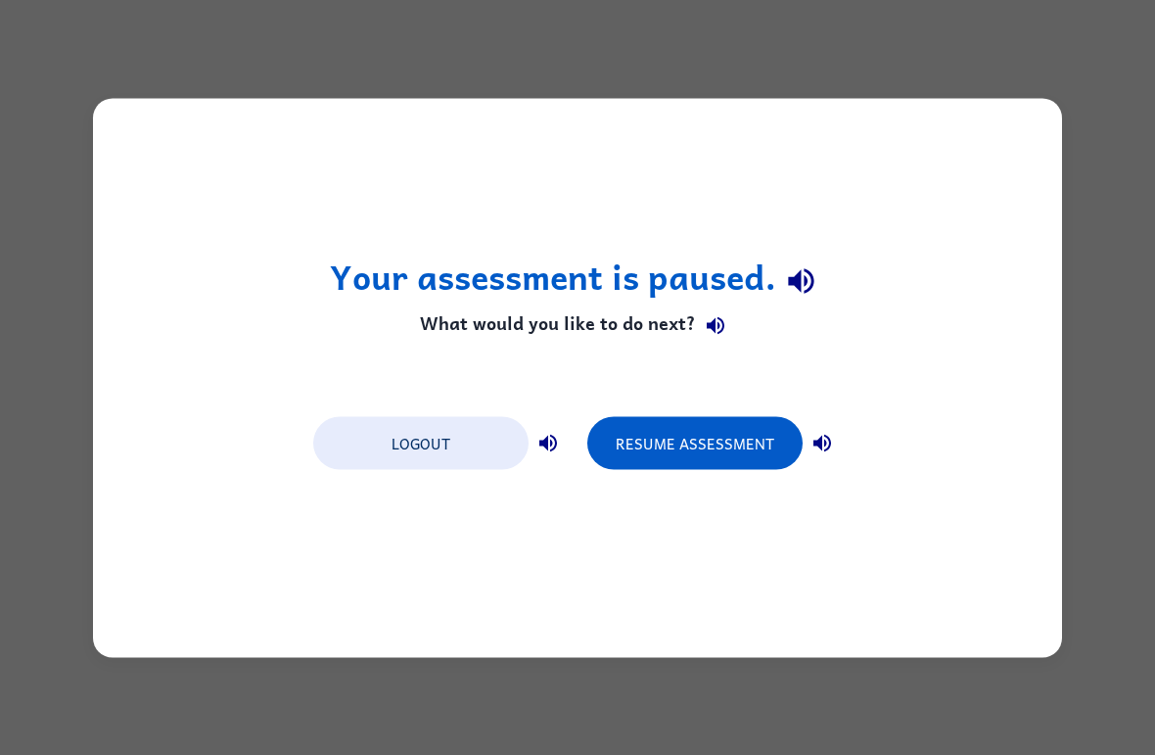
click at [695, 443] on button "Resume Assessment" at bounding box center [694, 442] width 215 height 53
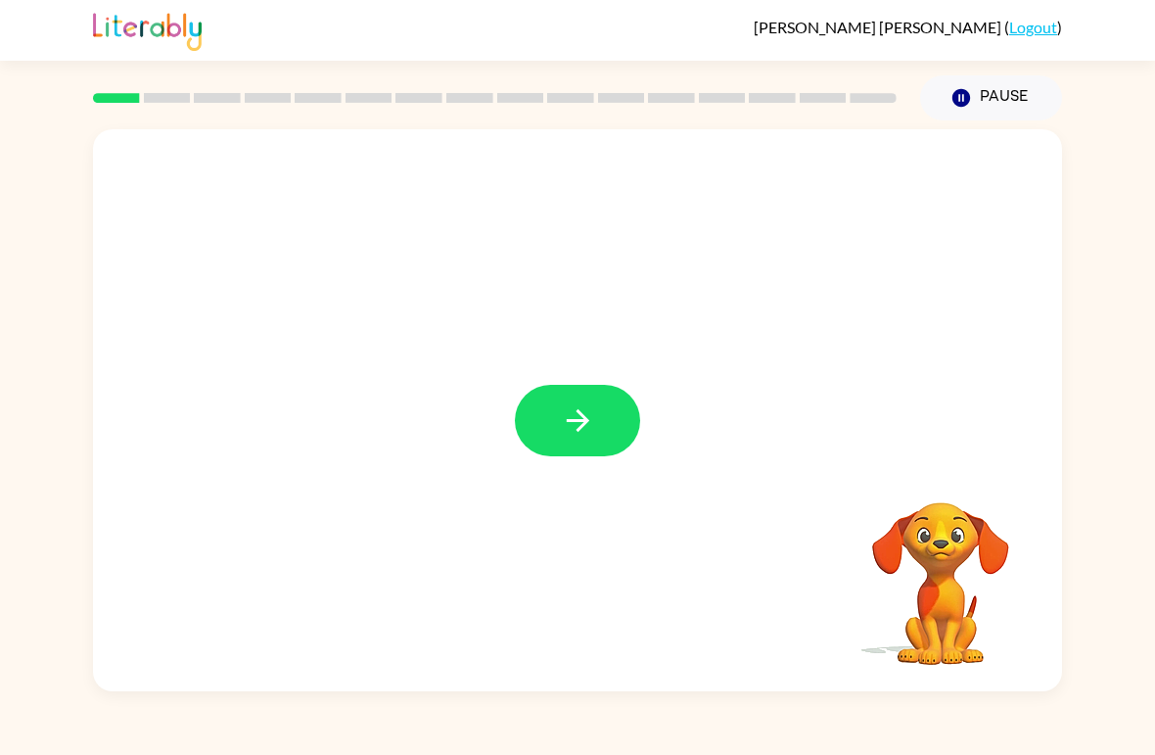
click at [615, 407] on button "button" at bounding box center [577, 420] width 125 height 71
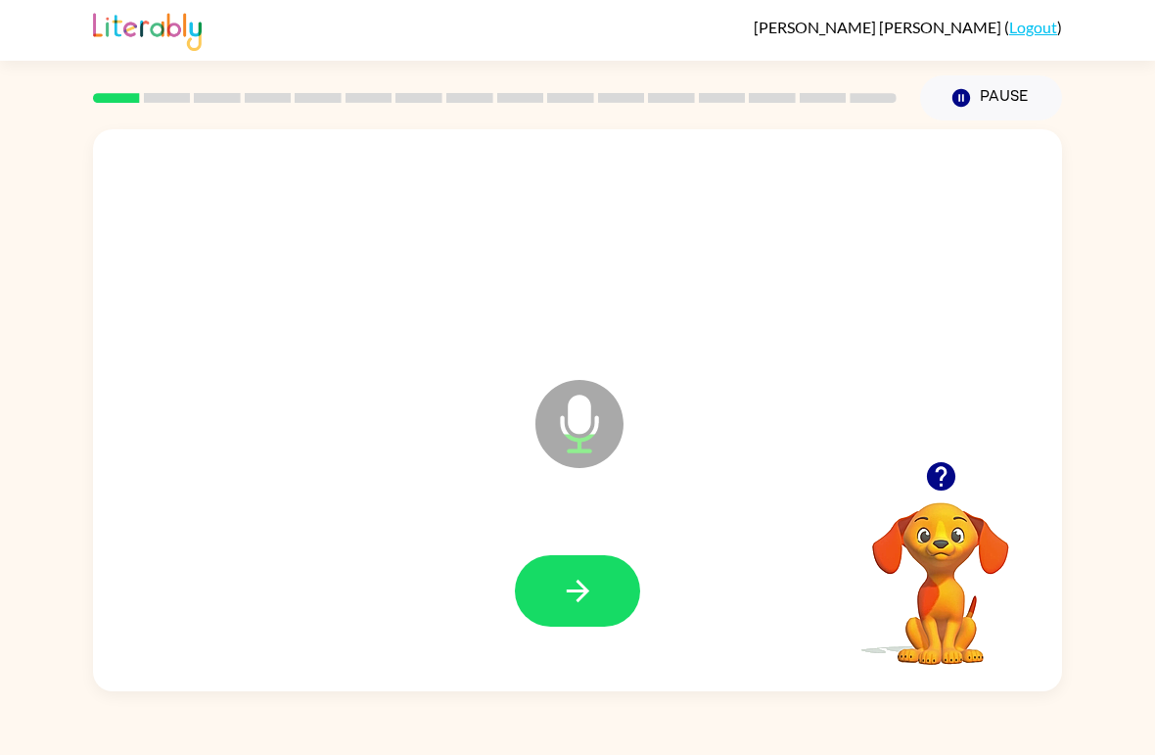
click at [566, 601] on icon "button" at bounding box center [578, 591] width 34 height 34
click at [555, 564] on button "button" at bounding box center [577, 590] width 125 height 71
click at [559, 617] on button "button" at bounding box center [577, 590] width 125 height 71
click at [554, 584] on button "button" at bounding box center [577, 590] width 125 height 71
click at [572, 586] on icon "button" at bounding box center [578, 591] width 34 height 34
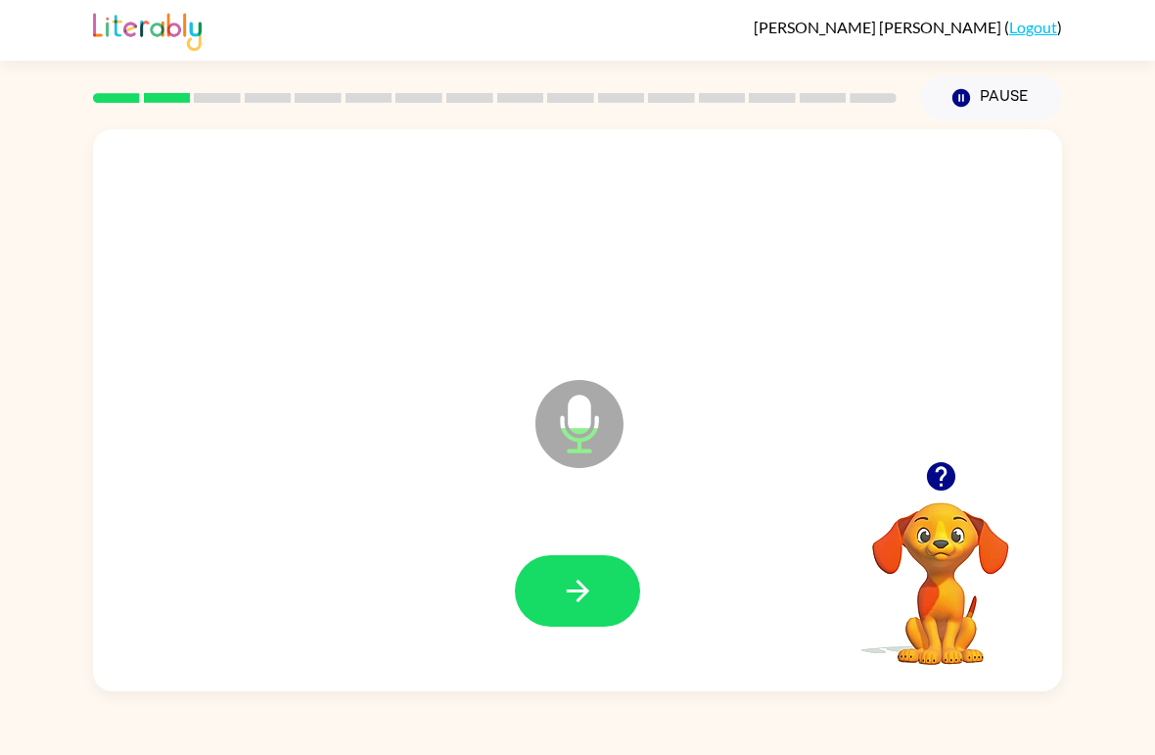
click at [578, 594] on icon "button" at bounding box center [578, 591] width 34 height 34
click at [564, 601] on icon "button" at bounding box center [578, 591] width 34 height 34
click at [563, 580] on icon "button" at bounding box center [578, 591] width 34 height 34
click at [583, 589] on icon "button" at bounding box center [577, 590] width 23 height 23
click at [595, 597] on button "button" at bounding box center [577, 590] width 125 height 71
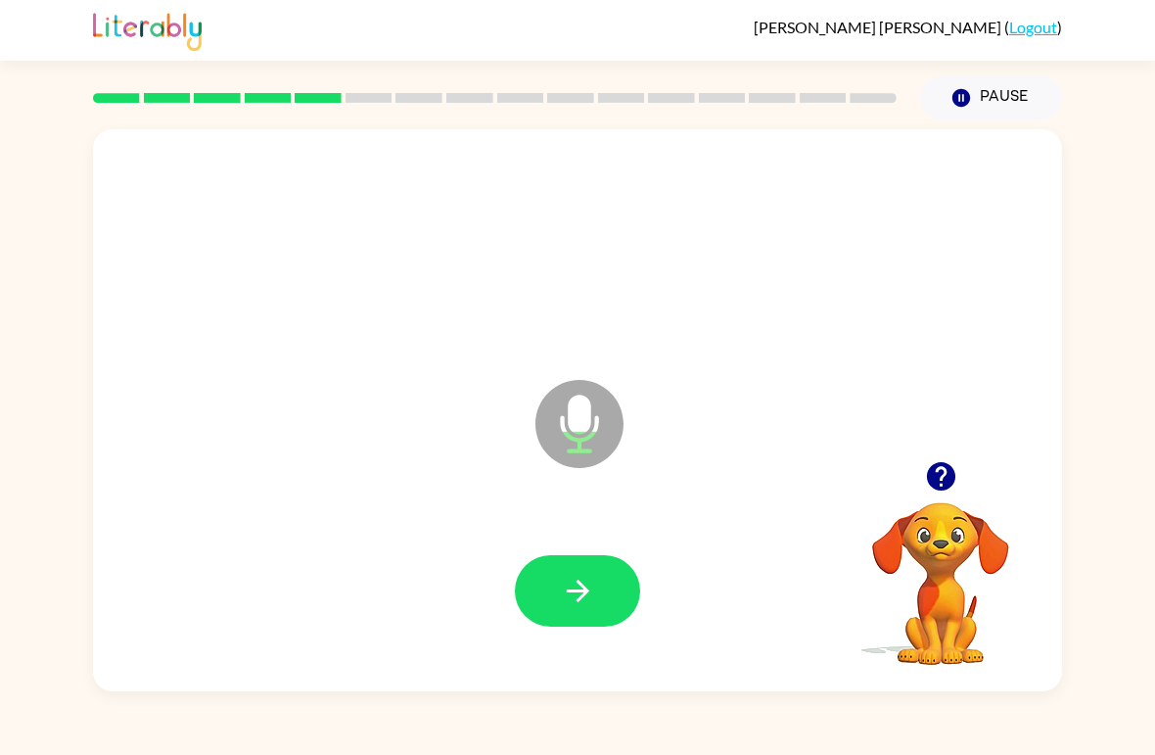
click at [588, 608] on icon "button" at bounding box center [578, 591] width 34 height 34
click at [566, 590] on icon "button" at bounding box center [578, 591] width 34 height 34
click at [589, 591] on icon "button" at bounding box center [578, 591] width 34 height 34
click at [579, 604] on icon "button" at bounding box center [578, 591] width 34 height 34
click at [564, 578] on icon "button" at bounding box center [578, 591] width 34 height 34
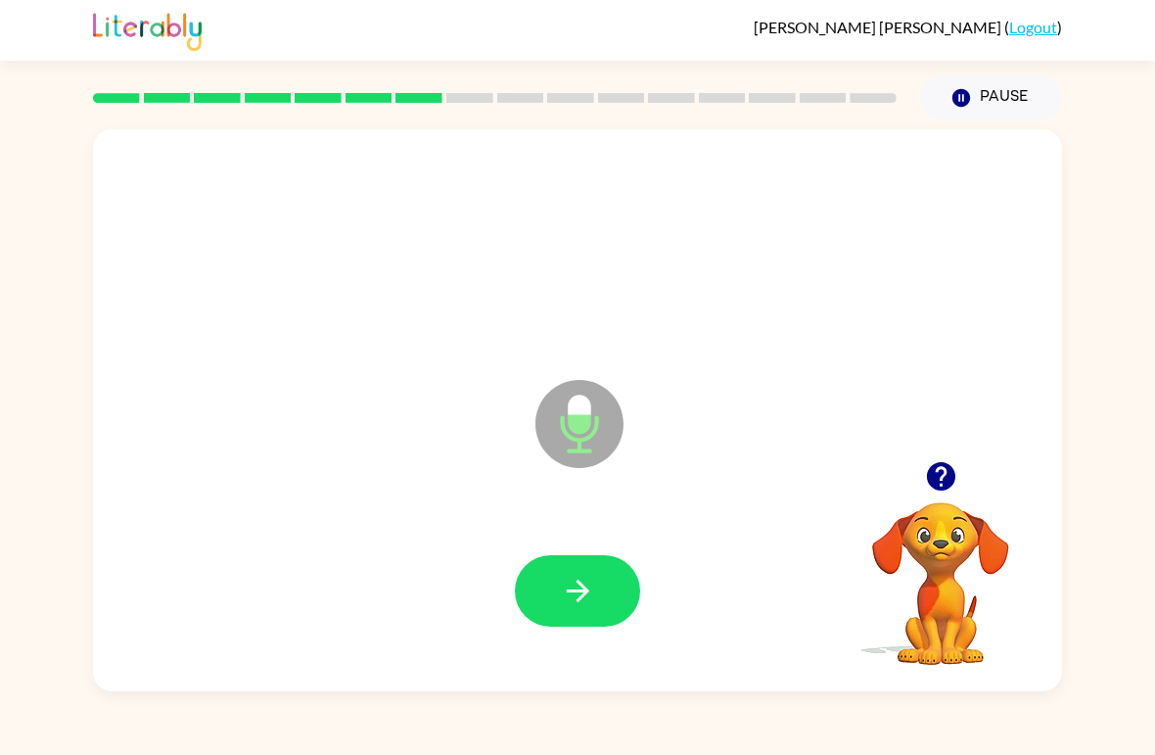
click at [559, 605] on button "button" at bounding box center [577, 590] width 125 height 71
click at [591, 601] on icon "button" at bounding box center [578, 591] width 34 height 34
click at [569, 579] on icon "button" at bounding box center [578, 591] width 34 height 34
click at [573, 599] on icon "button" at bounding box center [578, 591] width 34 height 34
click at [557, 592] on button "button" at bounding box center [577, 590] width 125 height 71
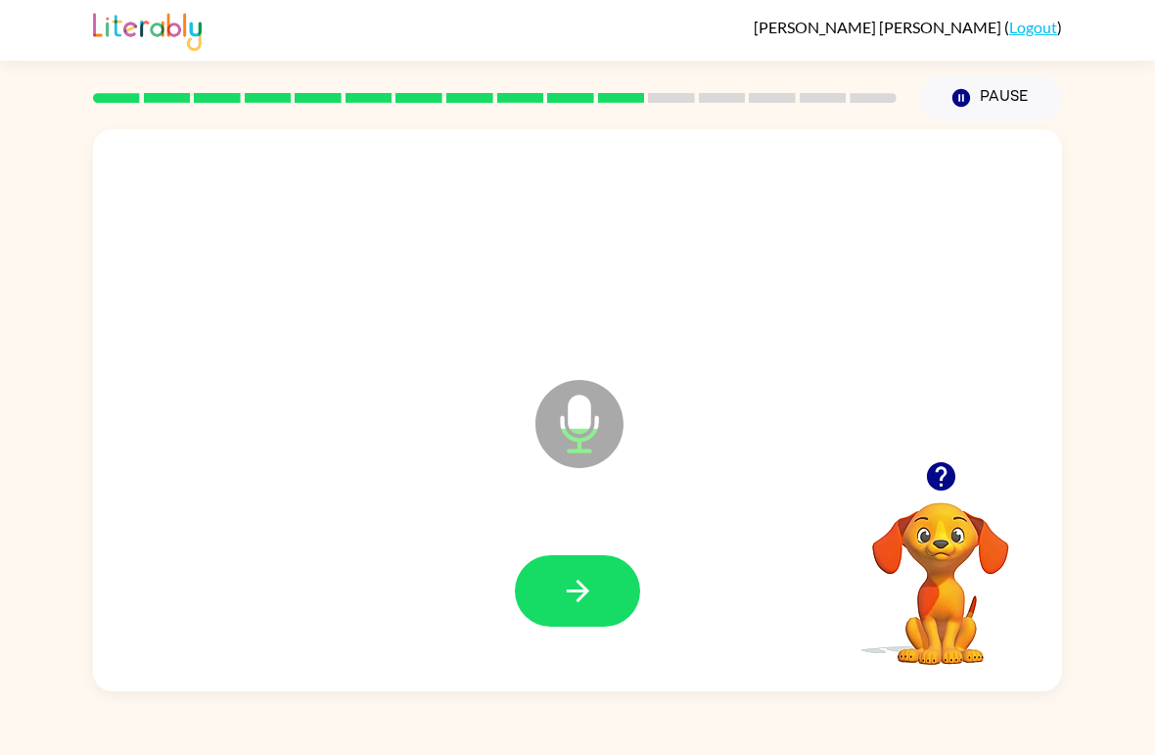
click at [567, 573] on button "button" at bounding box center [577, 590] width 125 height 71
click at [570, 596] on icon "button" at bounding box center [578, 591] width 34 height 34
click at [563, 602] on icon "button" at bounding box center [578, 591] width 34 height 34
click at [544, 588] on button "button" at bounding box center [577, 590] width 125 height 71
click at [565, 579] on icon "button" at bounding box center [578, 591] width 34 height 34
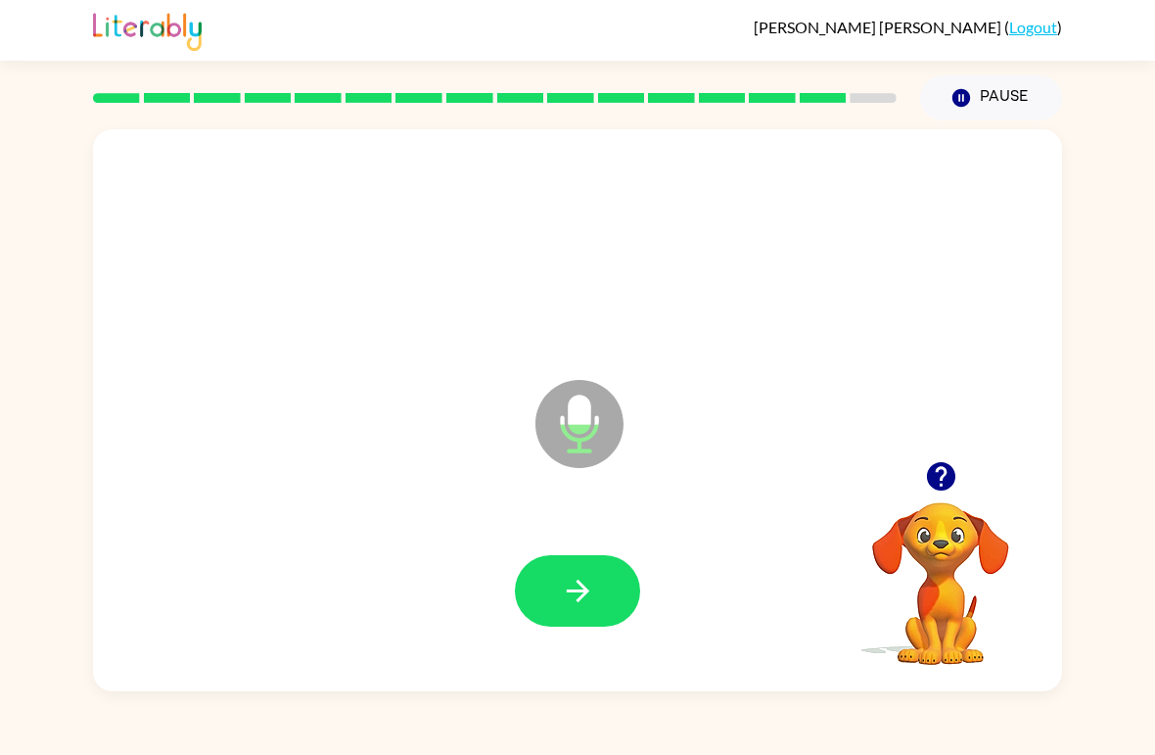
click at [576, 602] on icon "button" at bounding box center [578, 591] width 34 height 34
